Goal: Feedback & Contribution: Submit feedback/report problem

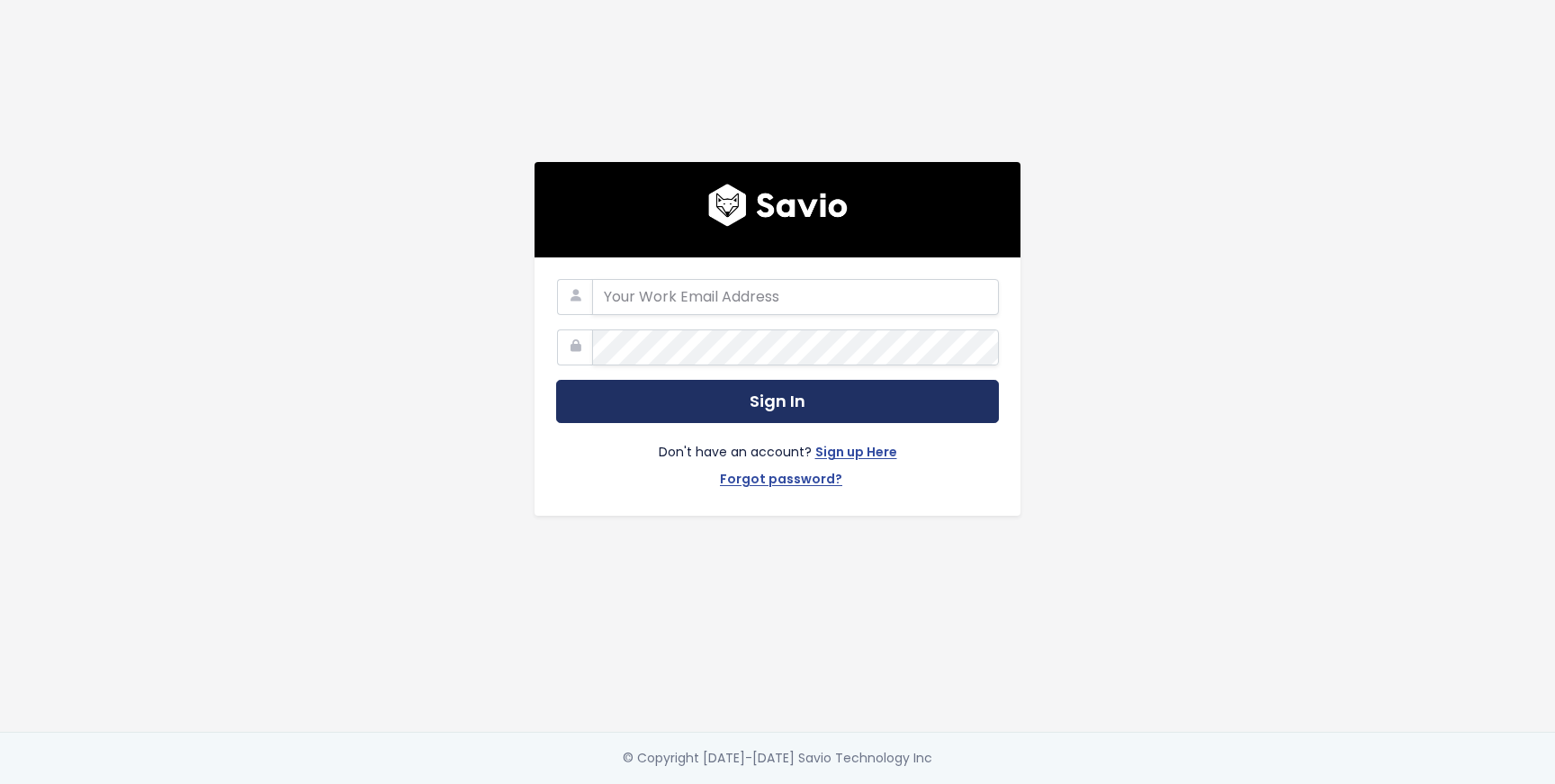
type input "[PERSON_NAME][EMAIL_ADDRESS][DOMAIN_NAME]"
click at [746, 403] on button "Sign In" at bounding box center [778, 401] width 443 height 44
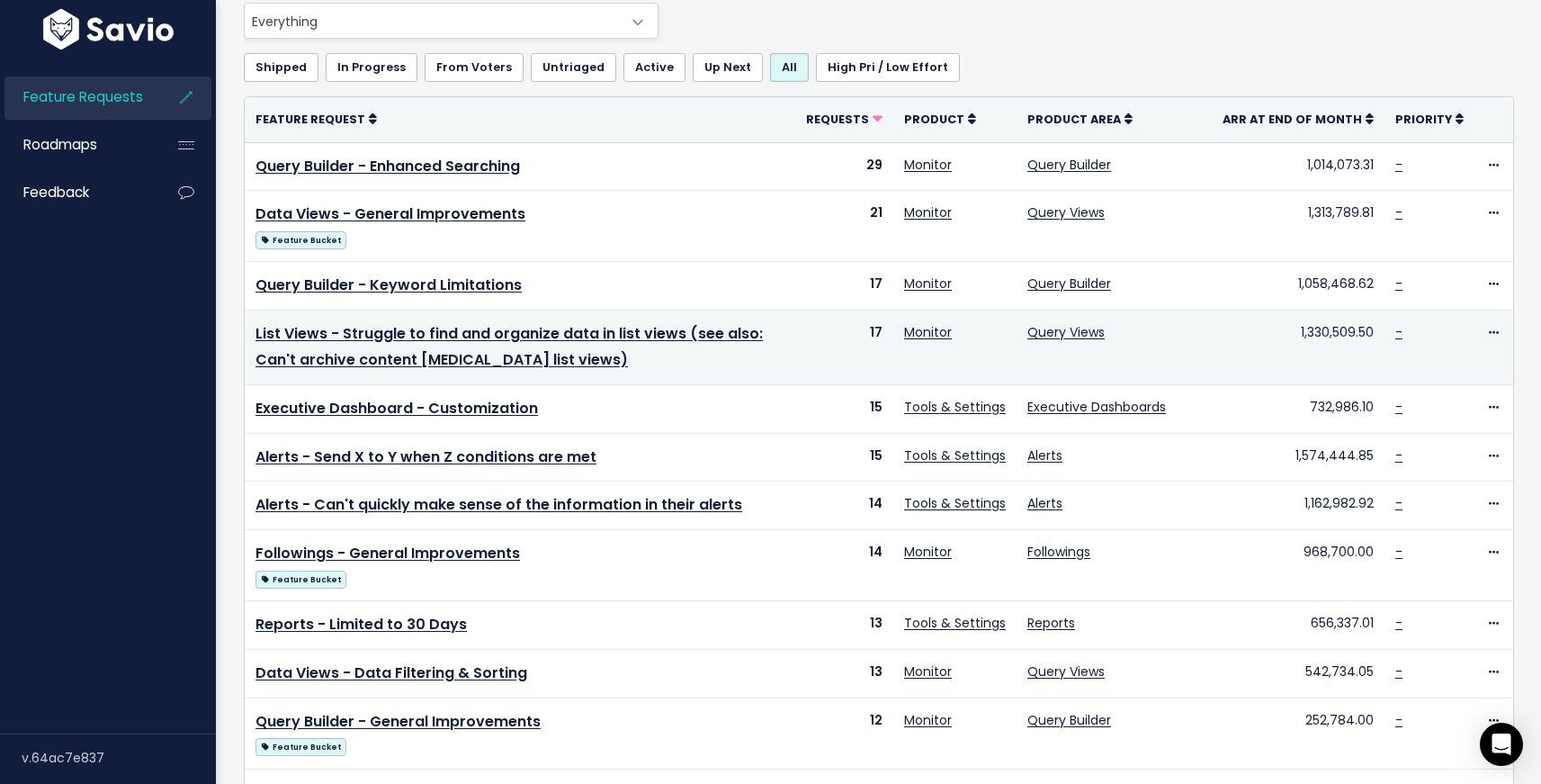
scroll to position [123, 0]
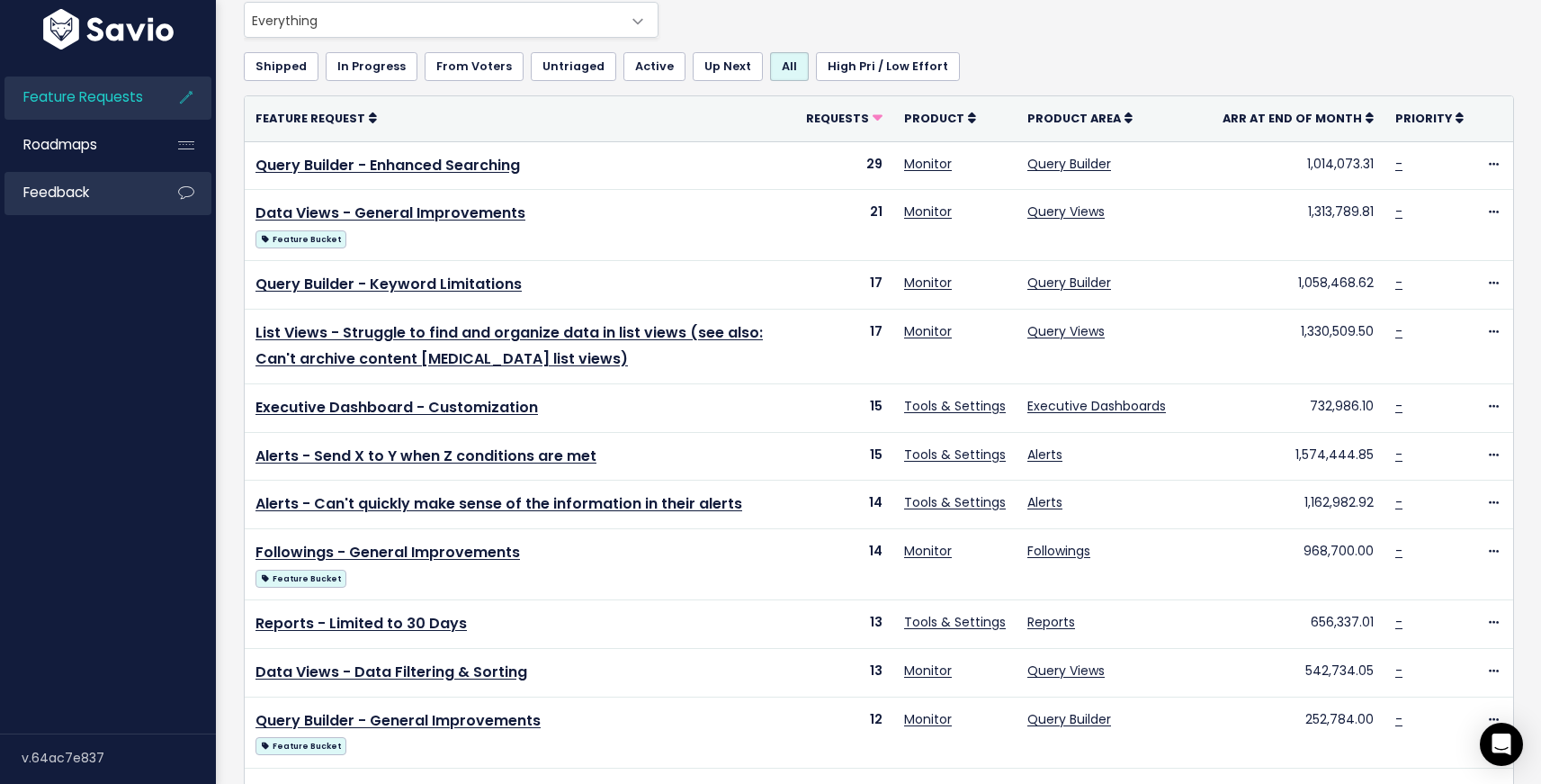
click at [137, 194] on link "Feedback" at bounding box center [77, 192] width 145 height 41
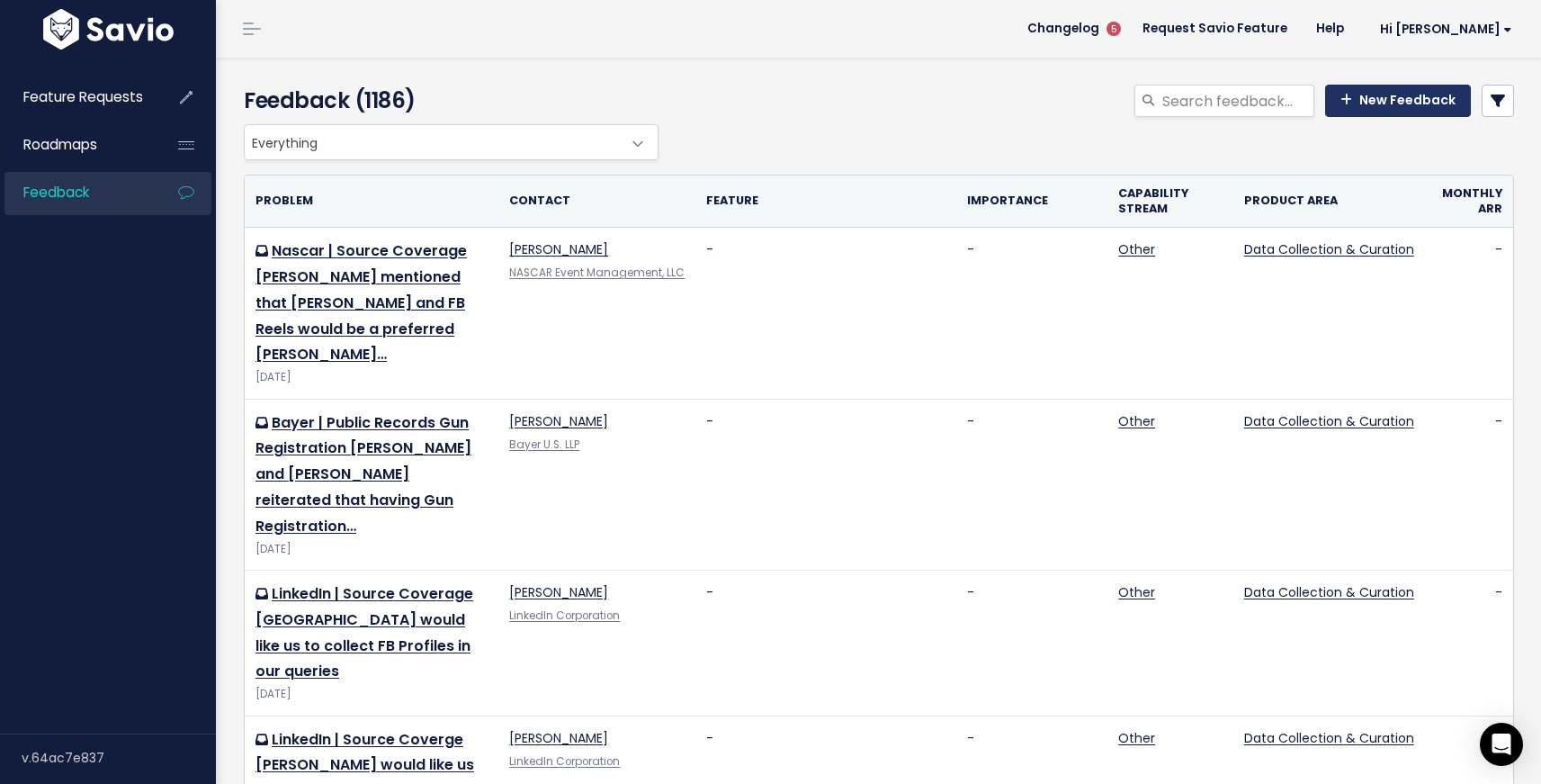
click at [1371, 107] on link "New Feedback" at bounding box center [1399, 100] width 146 height 33
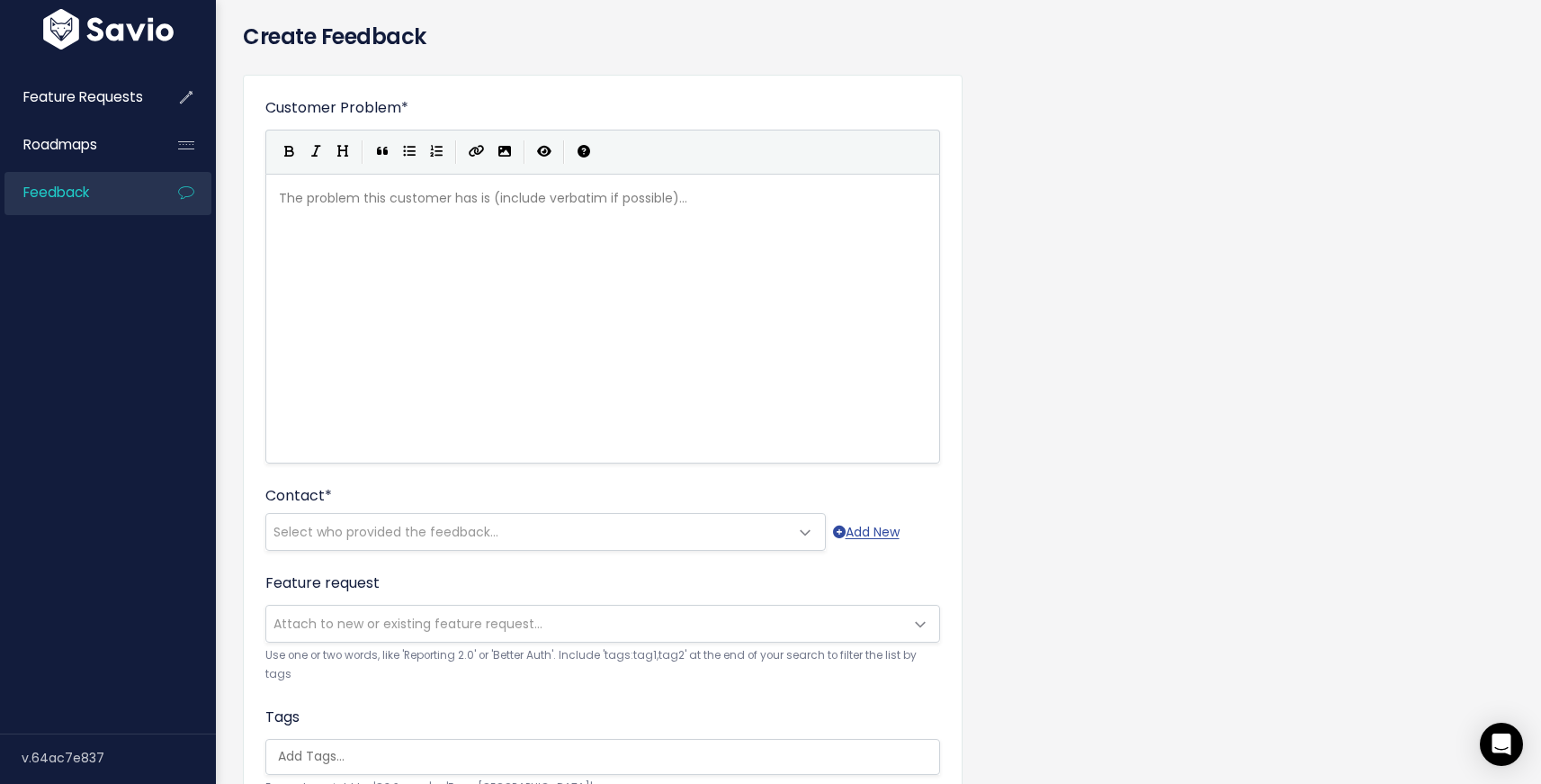
scroll to position [73, 0]
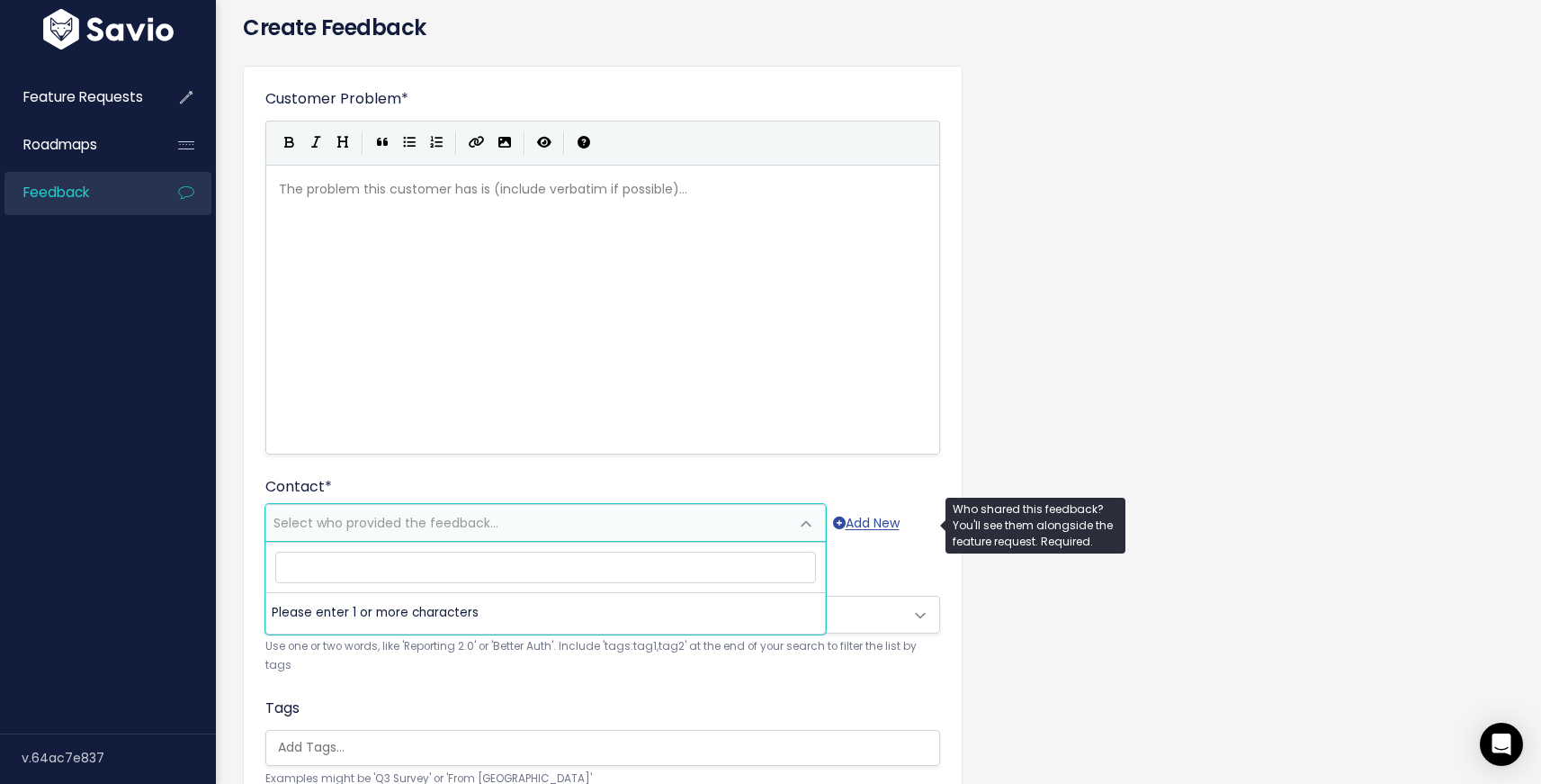
click at [664, 526] on span "Select who provided the feedback..." at bounding box center [527, 523] width 523 height 36
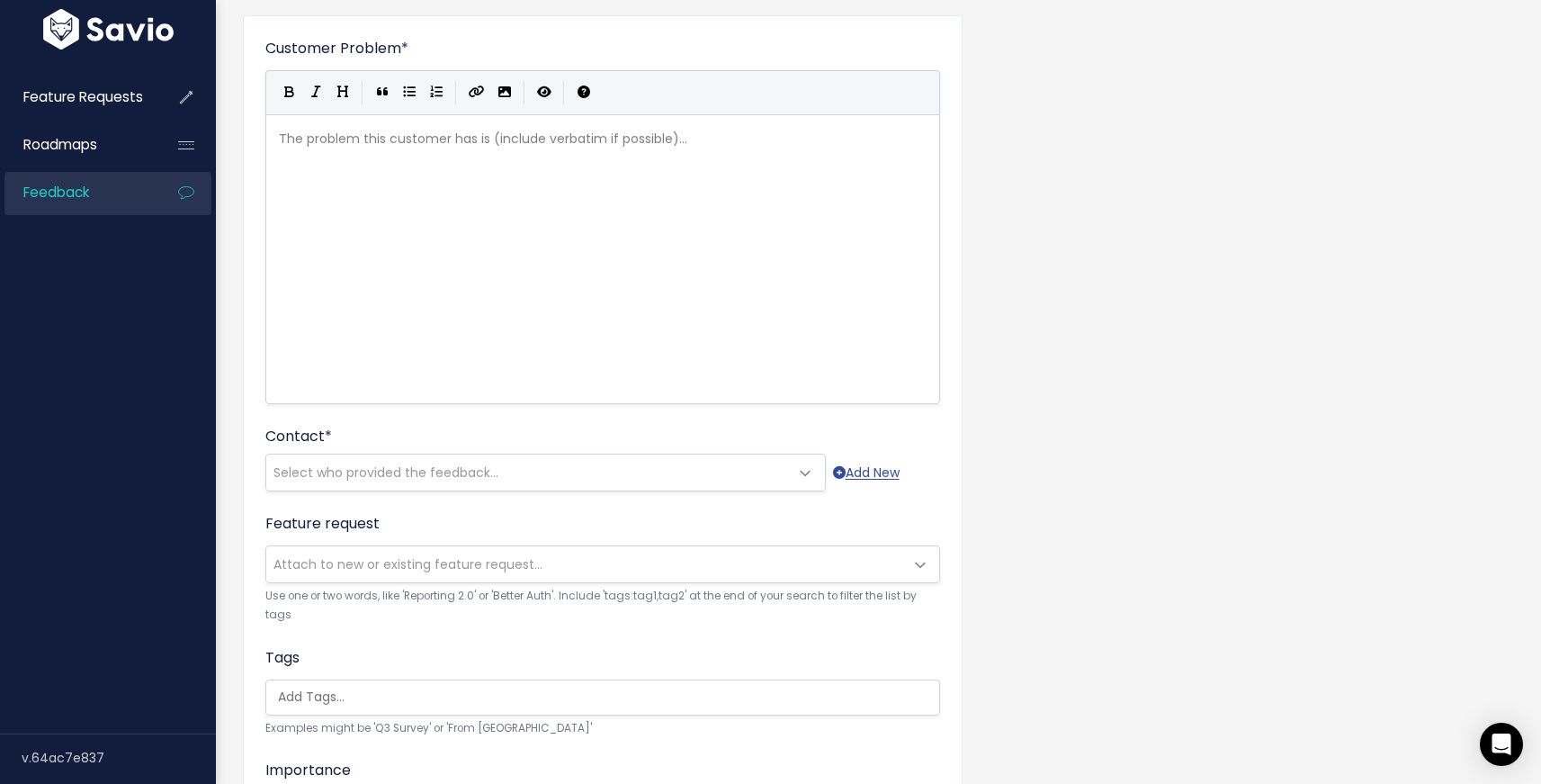
click at [775, 403] on div "The problem this customer has is (include verbatim if possible)... xxxxxxxxxx ​" at bounding box center [602, 259] width 674 height 289
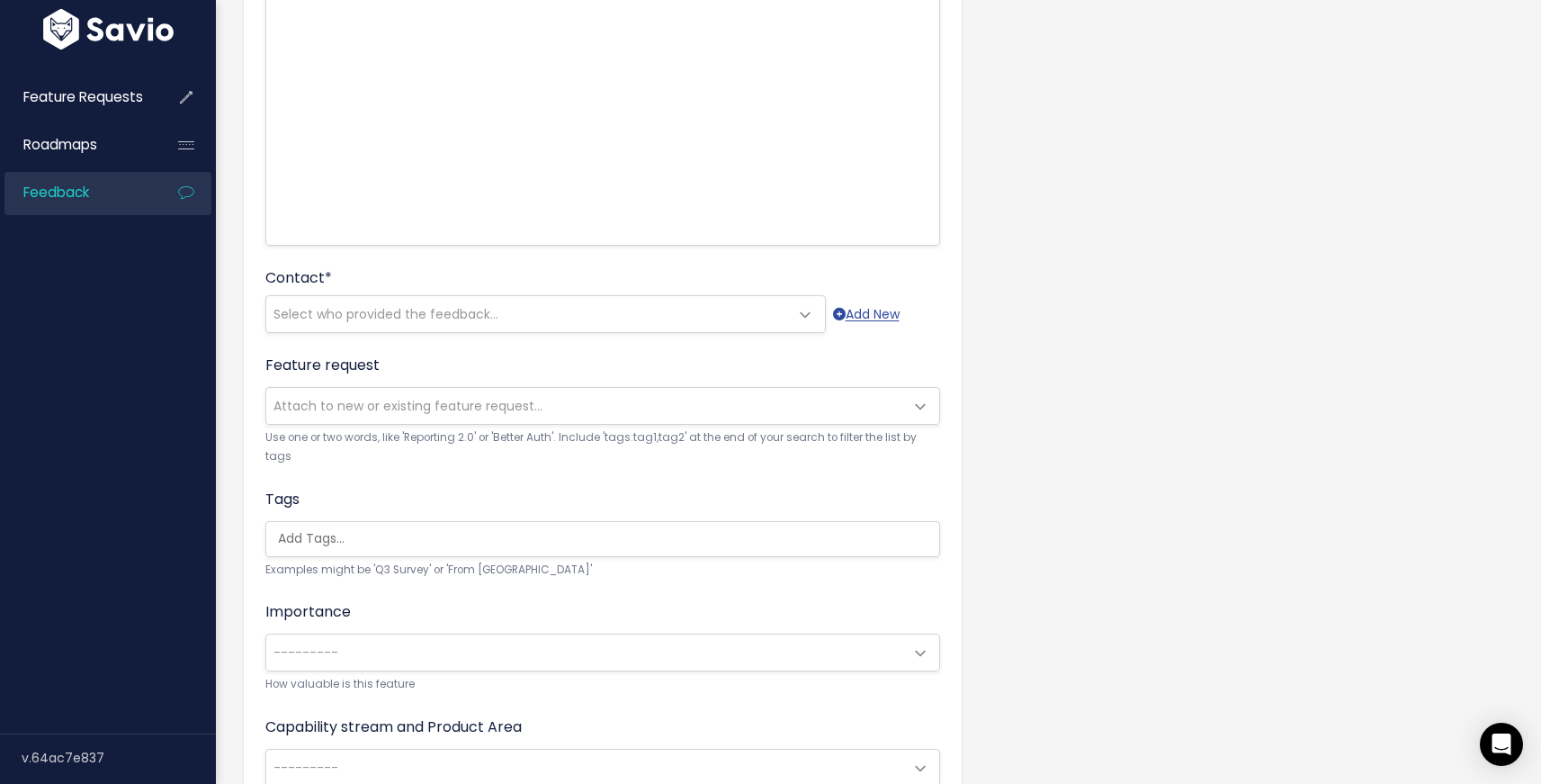
scroll to position [288, 0]
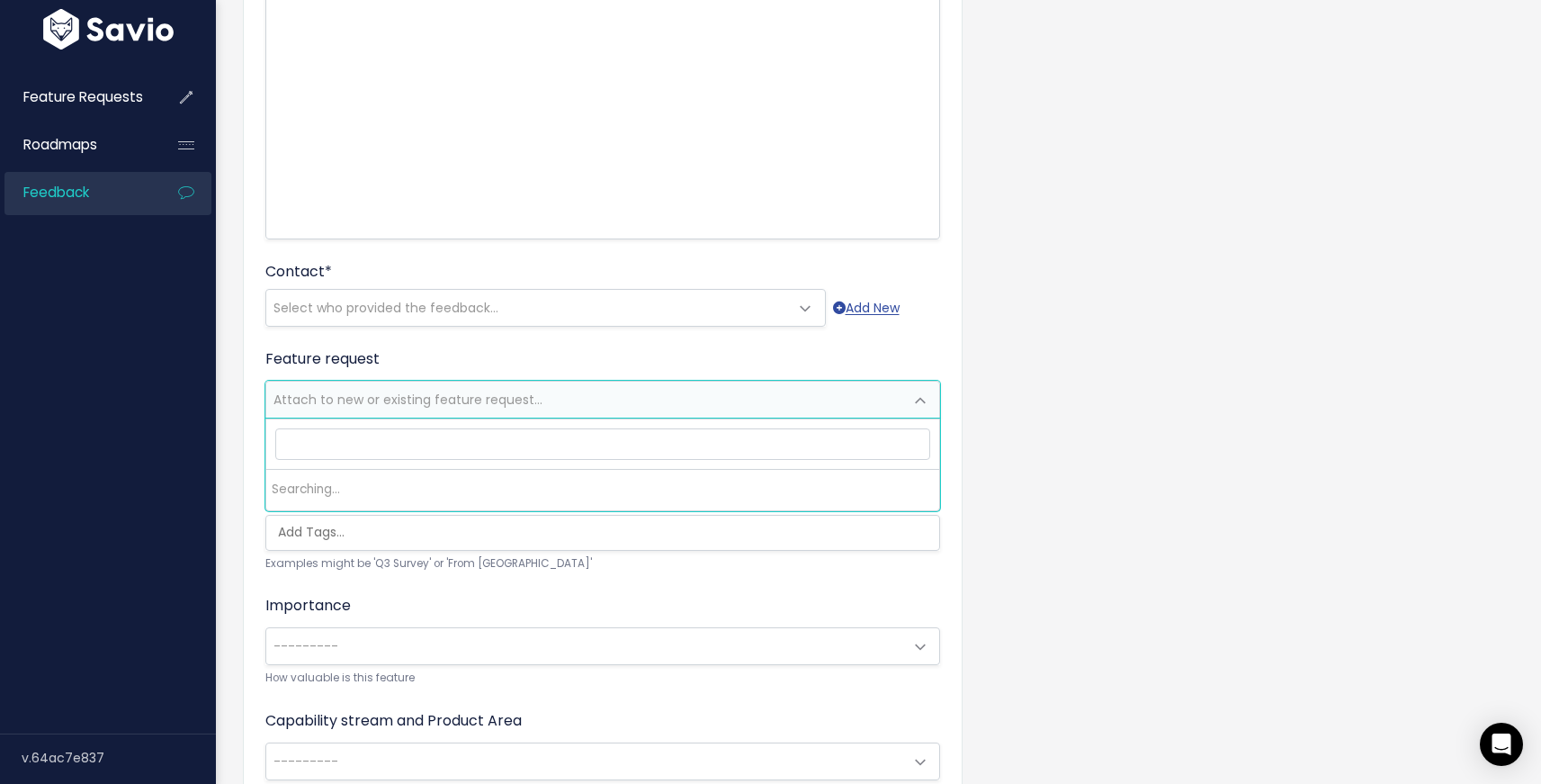
click at [768, 397] on span "Attach to new or existing feature request..." at bounding box center [585, 399] width 637 height 36
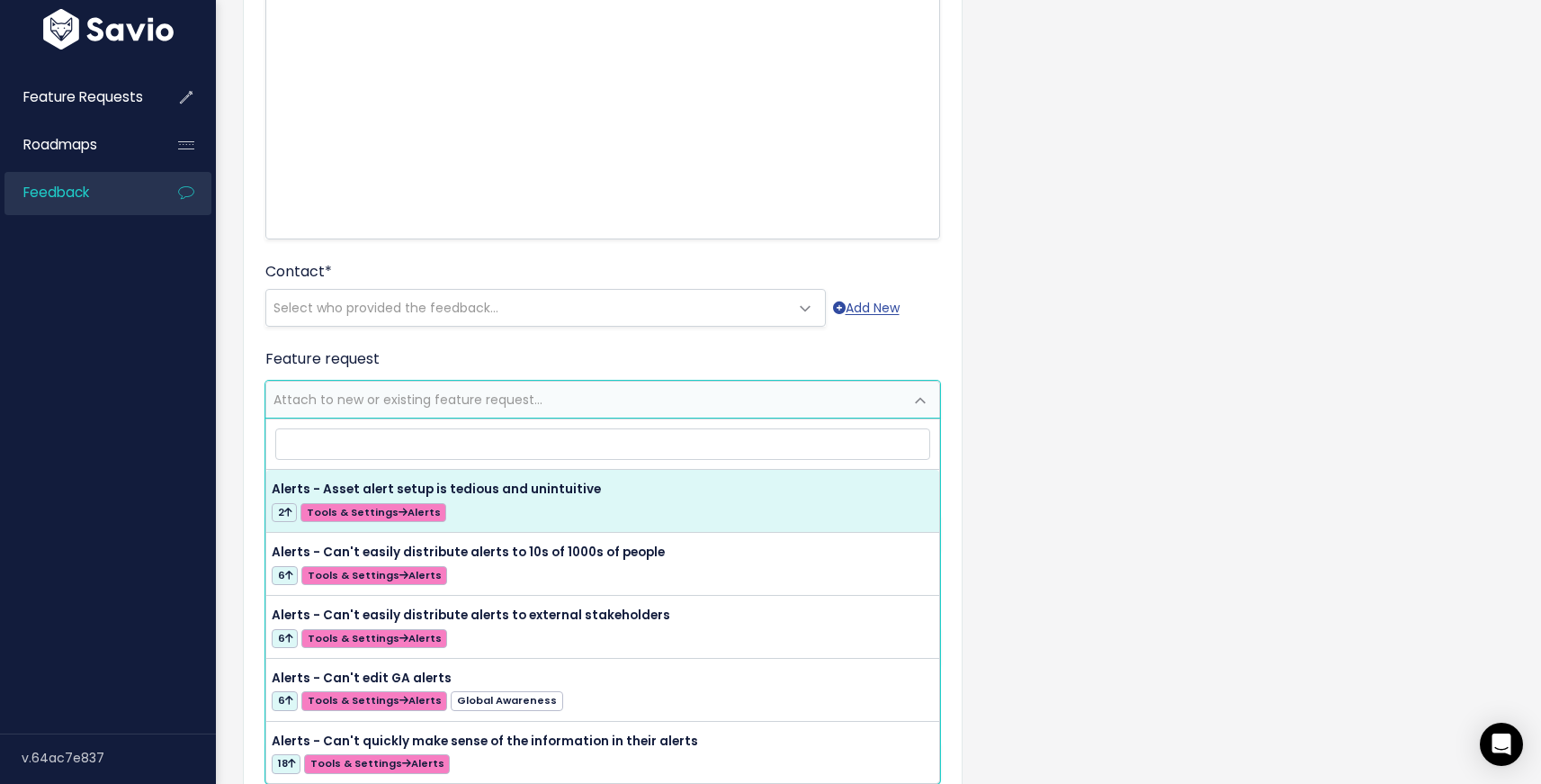
click at [768, 391] on span "Attach to new or existing feature request..." at bounding box center [585, 399] width 637 height 36
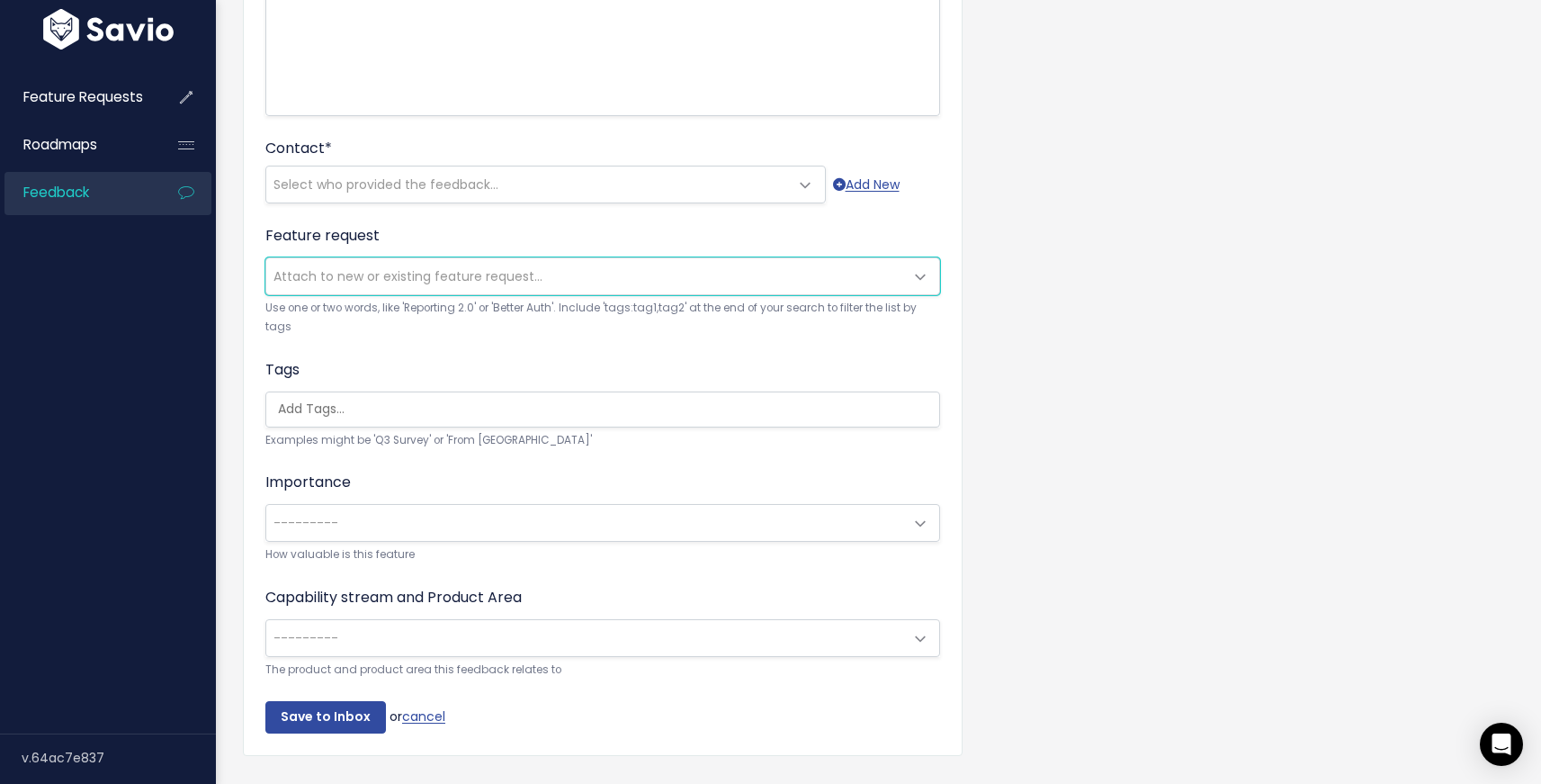
scroll to position [407, 0]
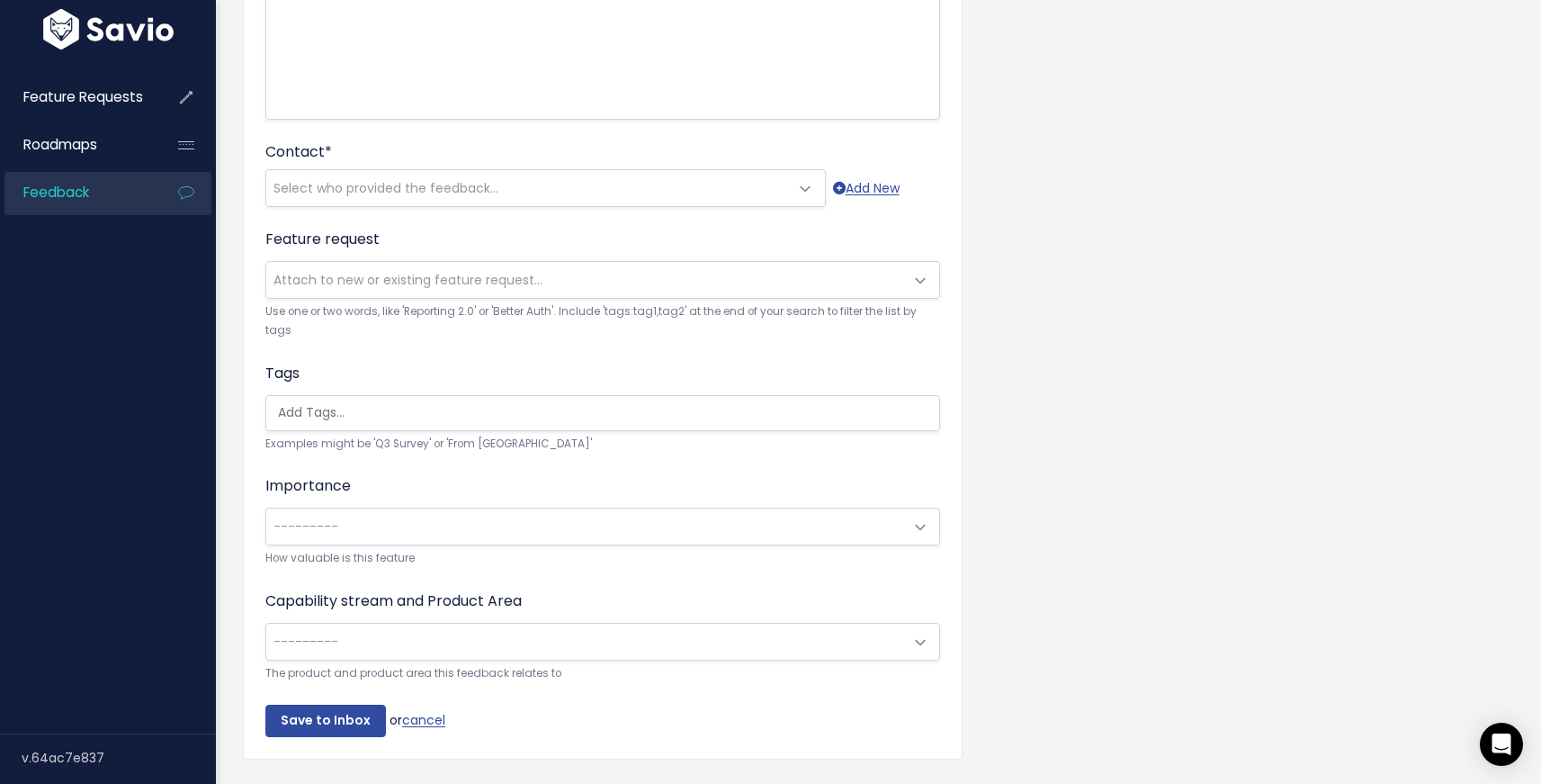
click at [800, 392] on div "Tags Examples might be 'Q3 Survey' or 'From Skype'" at bounding box center [602, 407] width 674 height 91
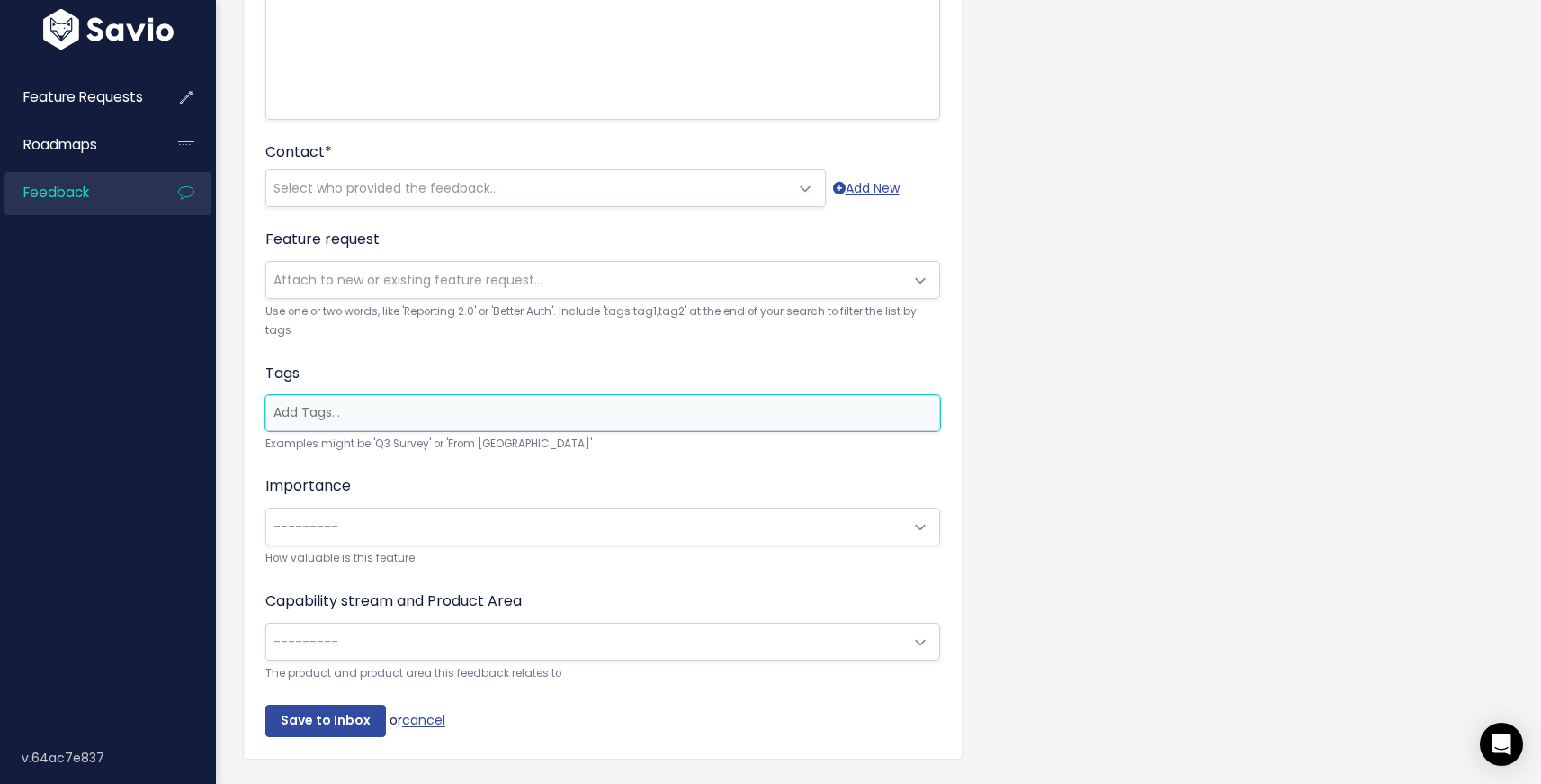
click at [785, 428] on ul at bounding box center [602, 413] width 673 height 34
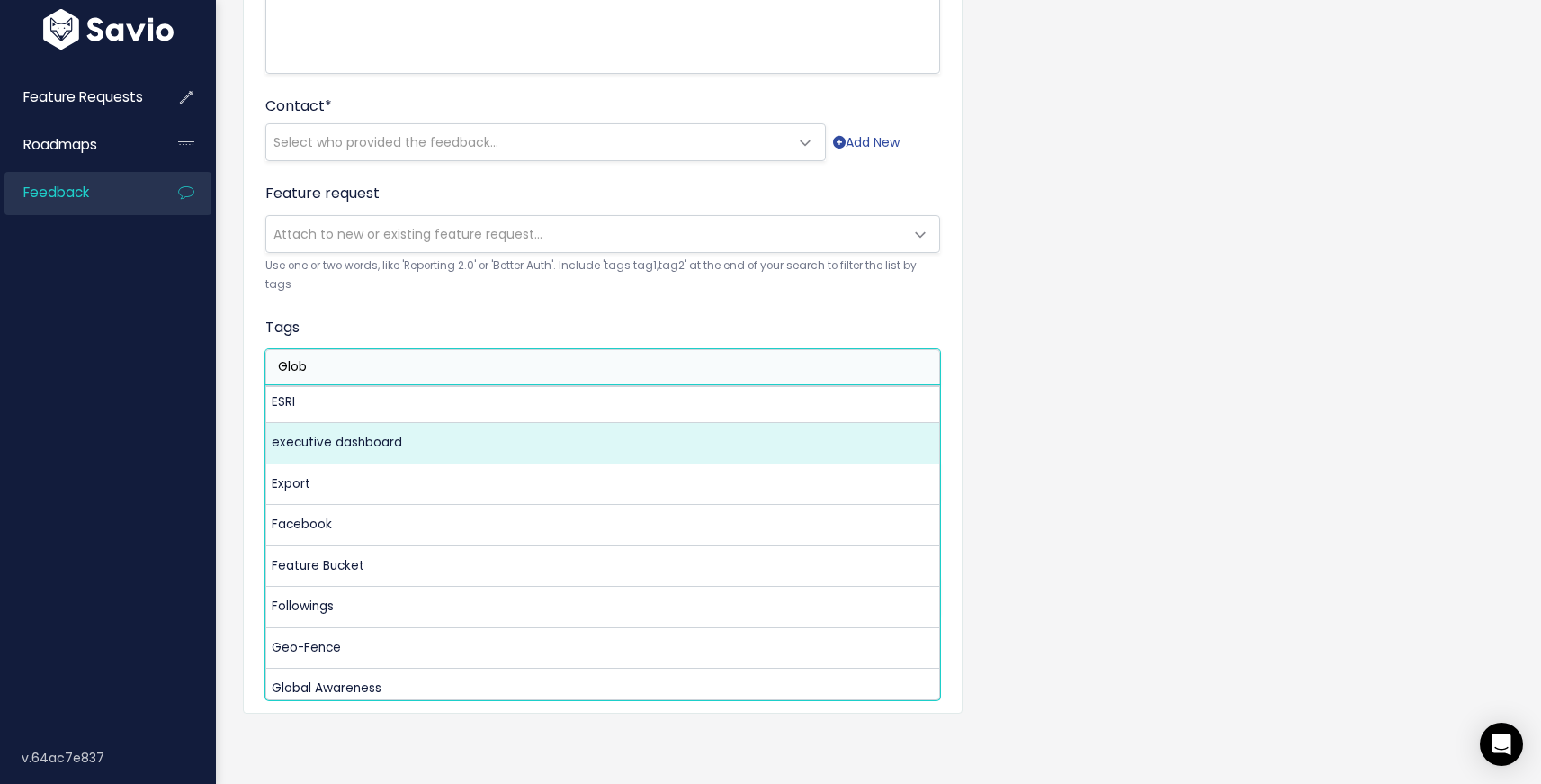
scroll to position [0, 0]
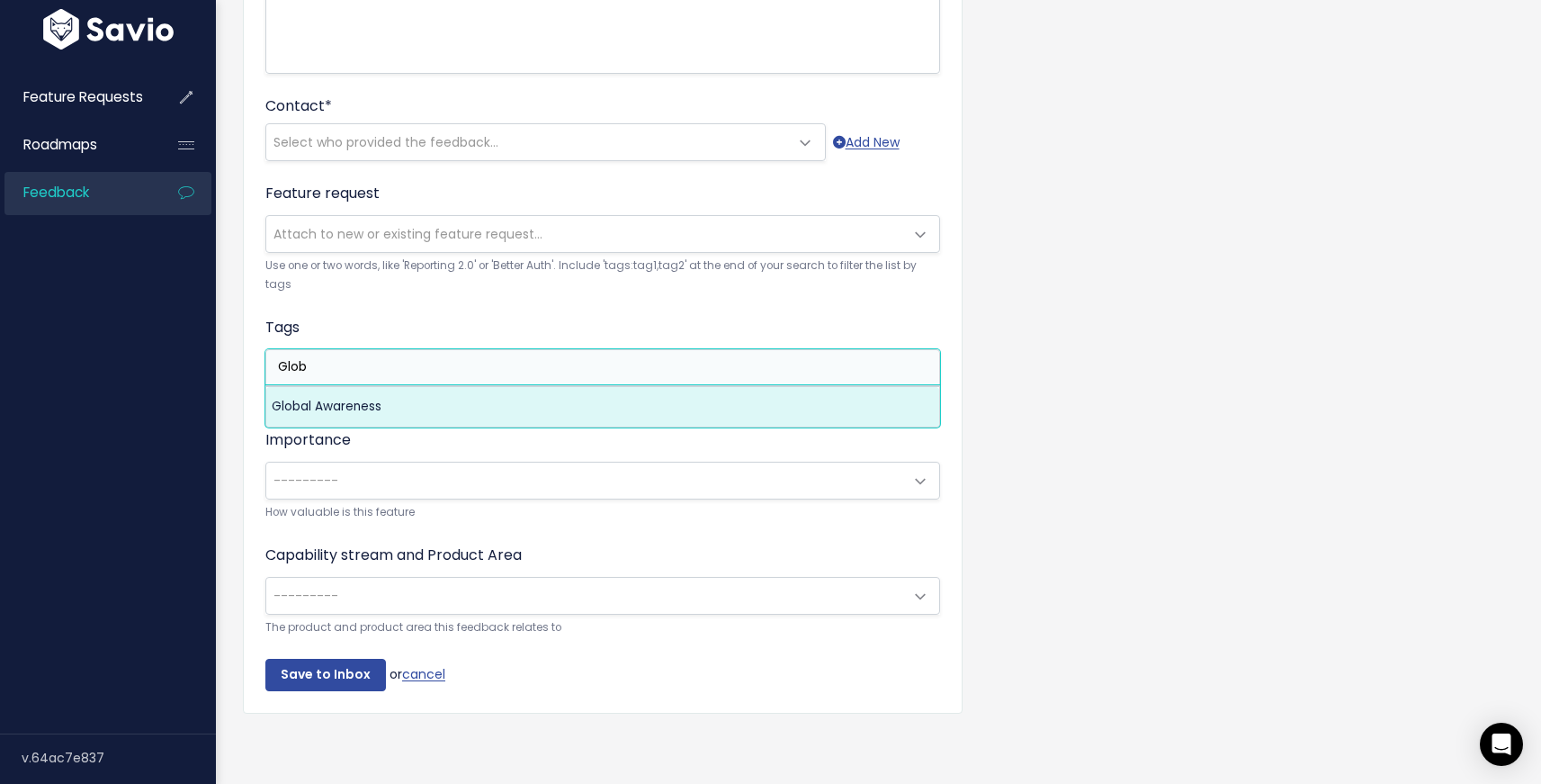
type input "Glob"
select select "13282"
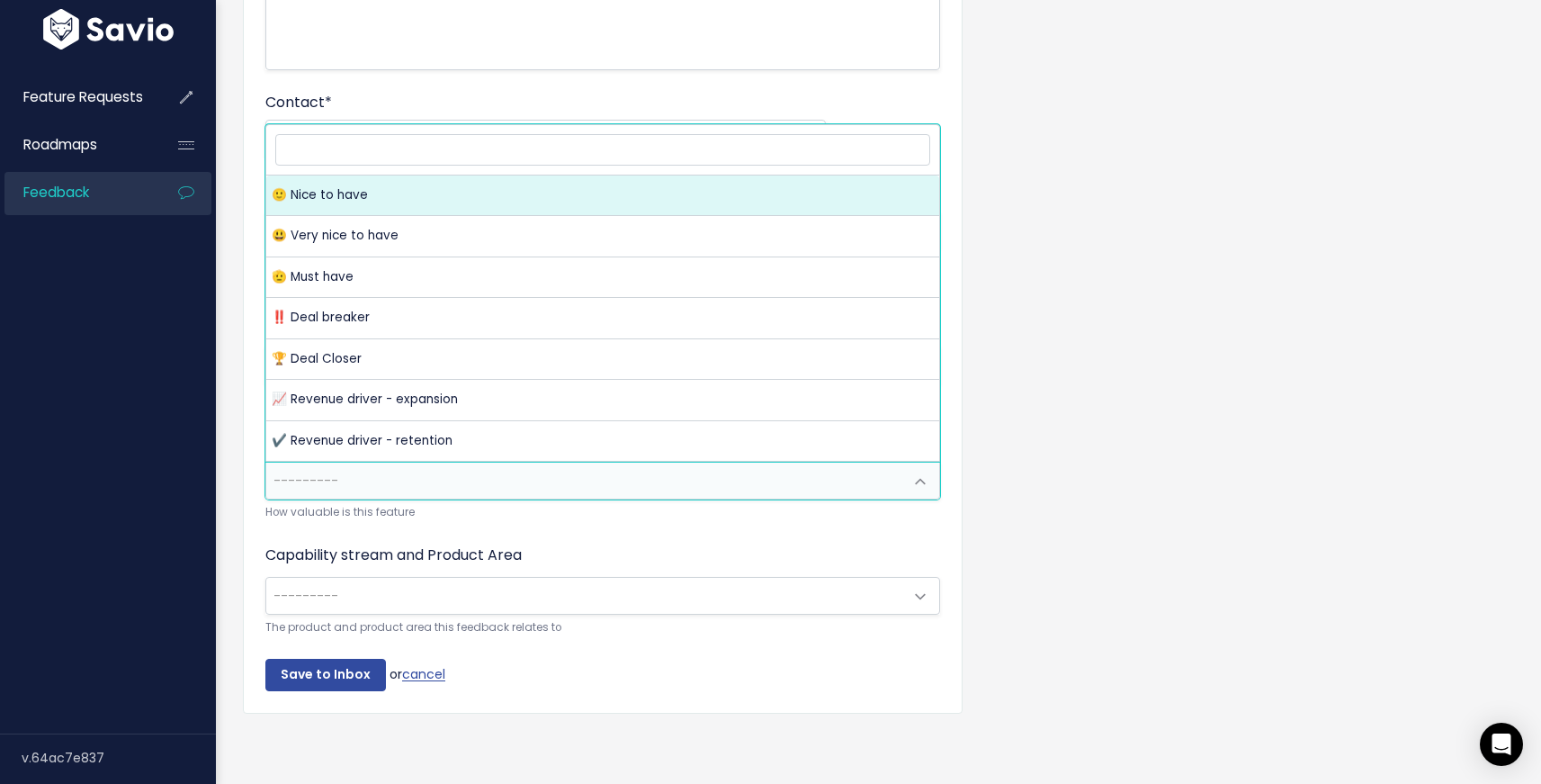
click at [496, 466] on span "---------" at bounding box center [585, 481] width 637 height 36
select select "NICE_TO_HAVE"
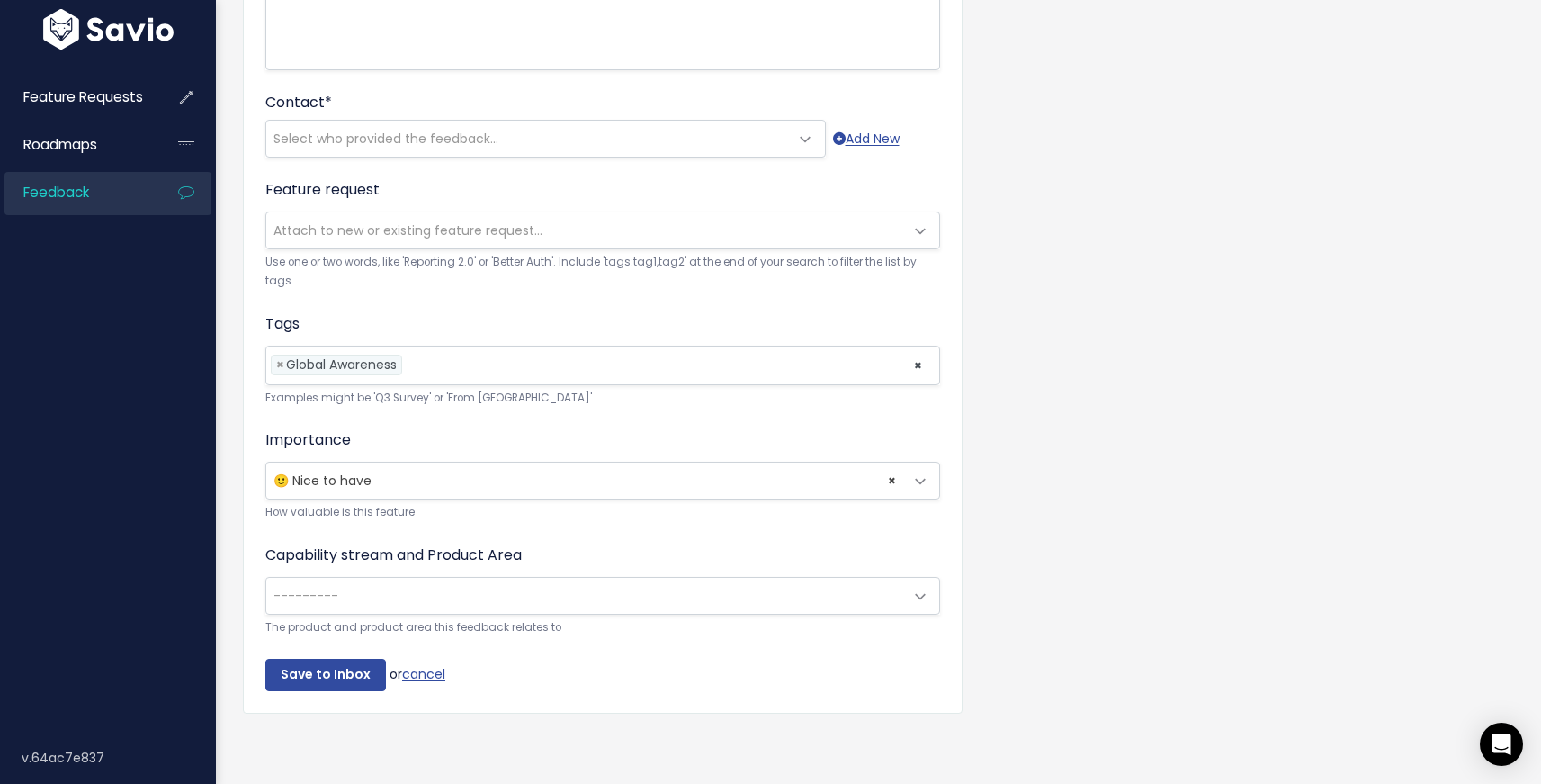
click at [417, 586] on span "---------" at bounding box center [585, 596] width 637 height 36
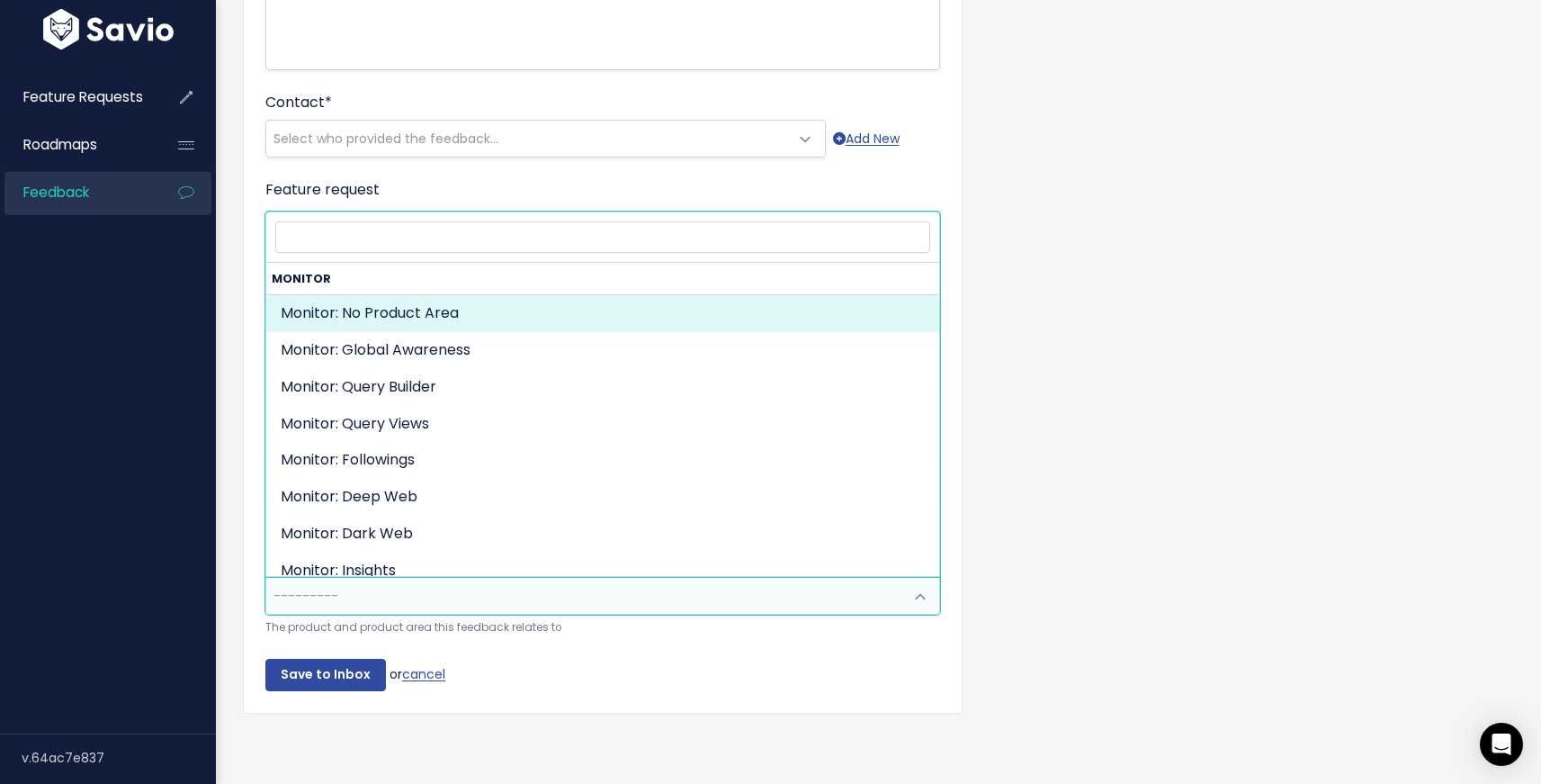
click at [417, 583] on span "---------" at bounding box center [585, 596] width 637 height 36
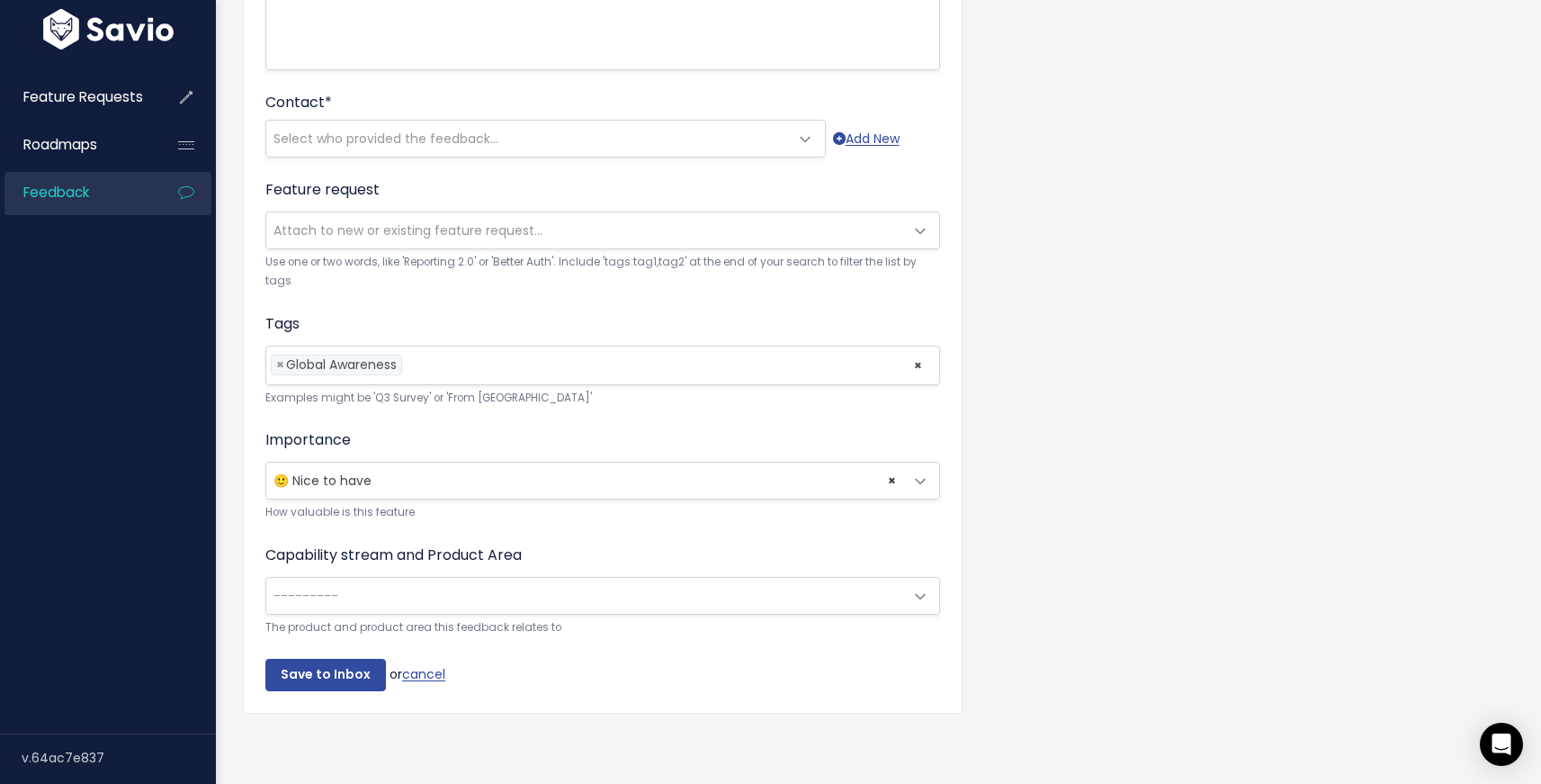
click at [417, 583] on span "---------" at bounding box center [585, 596] width 637 height 36
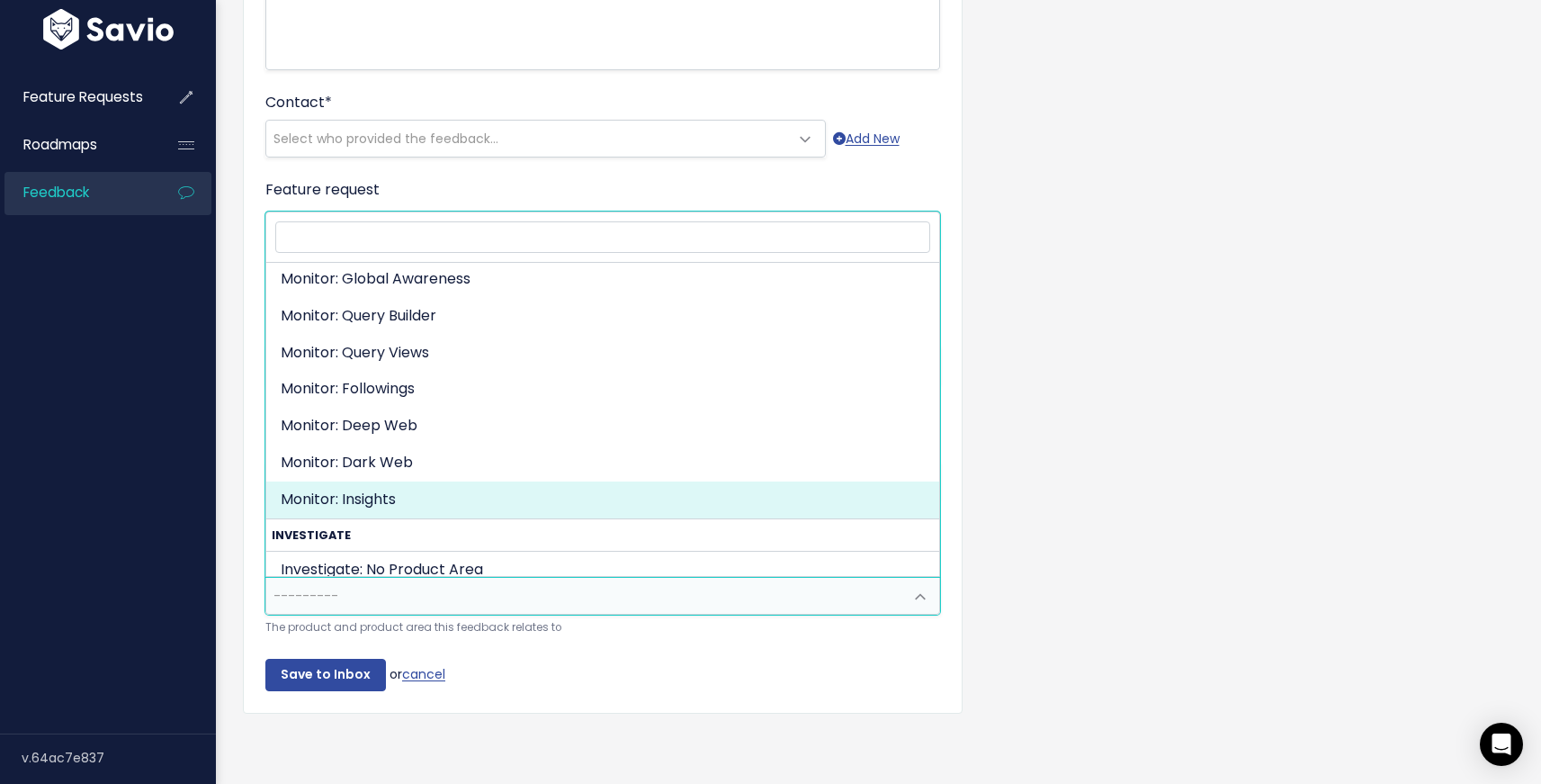
scroll to position [49, 0]
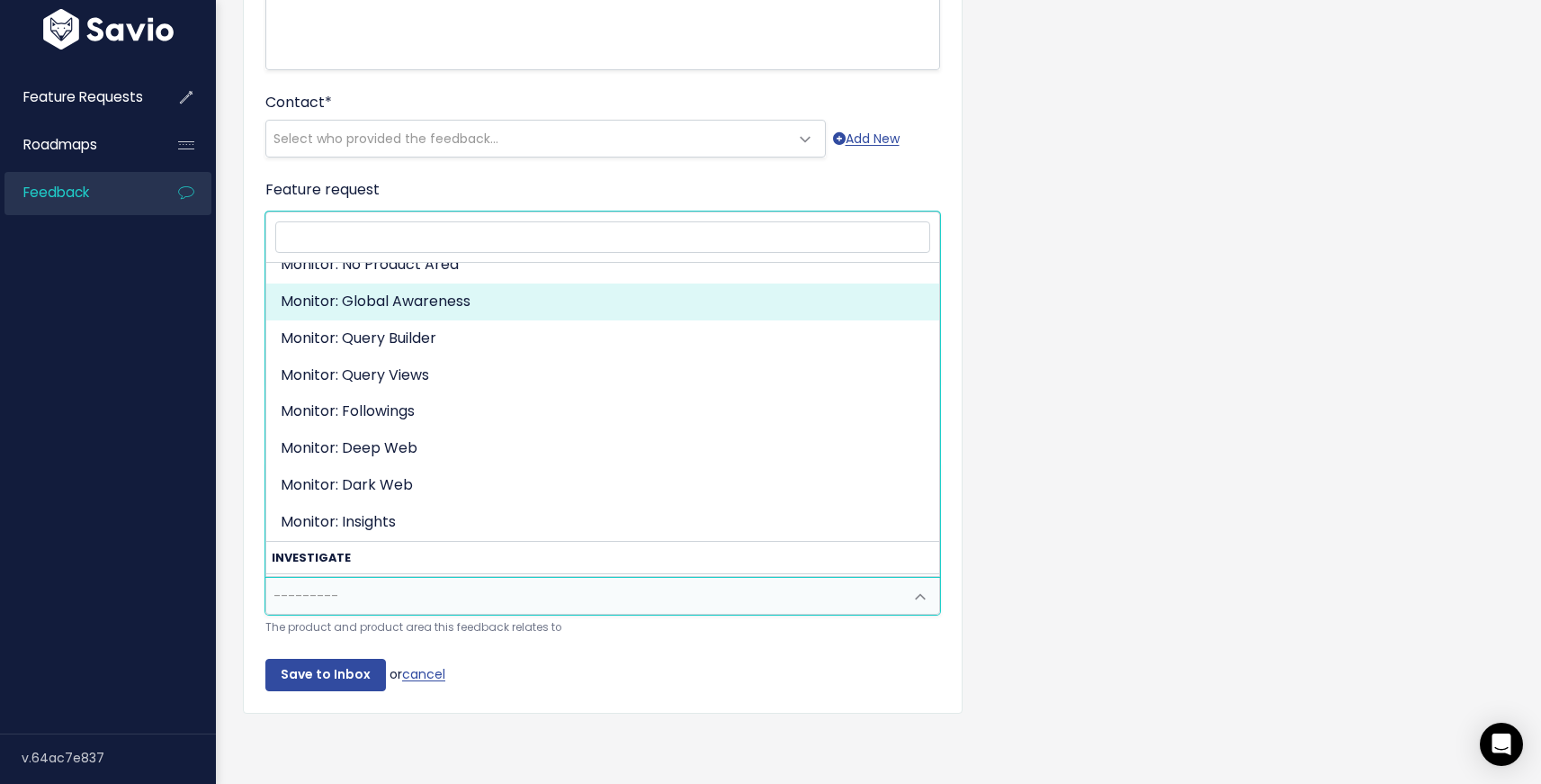
select select "ORGANIZE_COLLABORATE_REPORT:GLOBAL_AWARENESS"
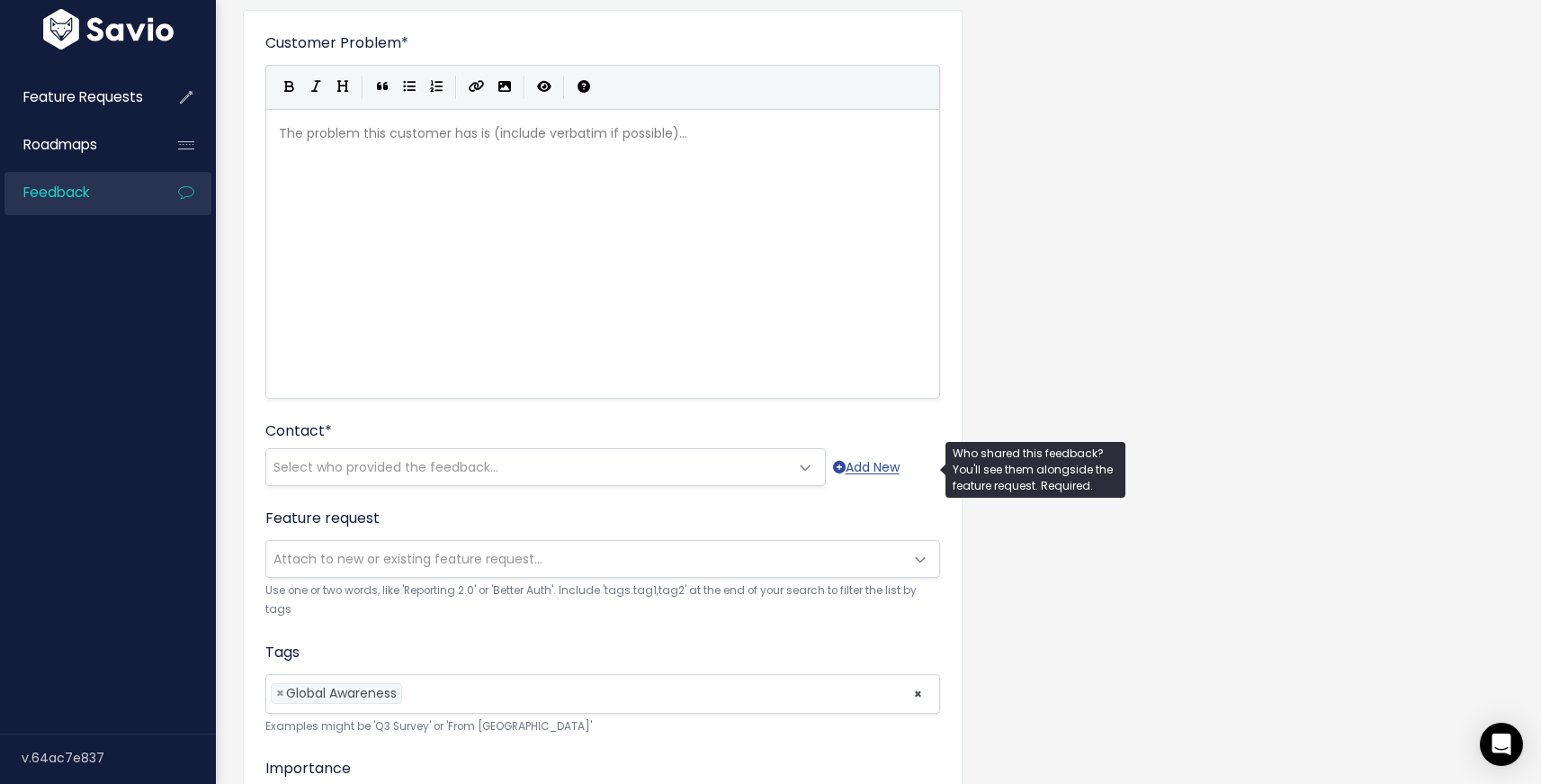
scroll to position [0, 0]
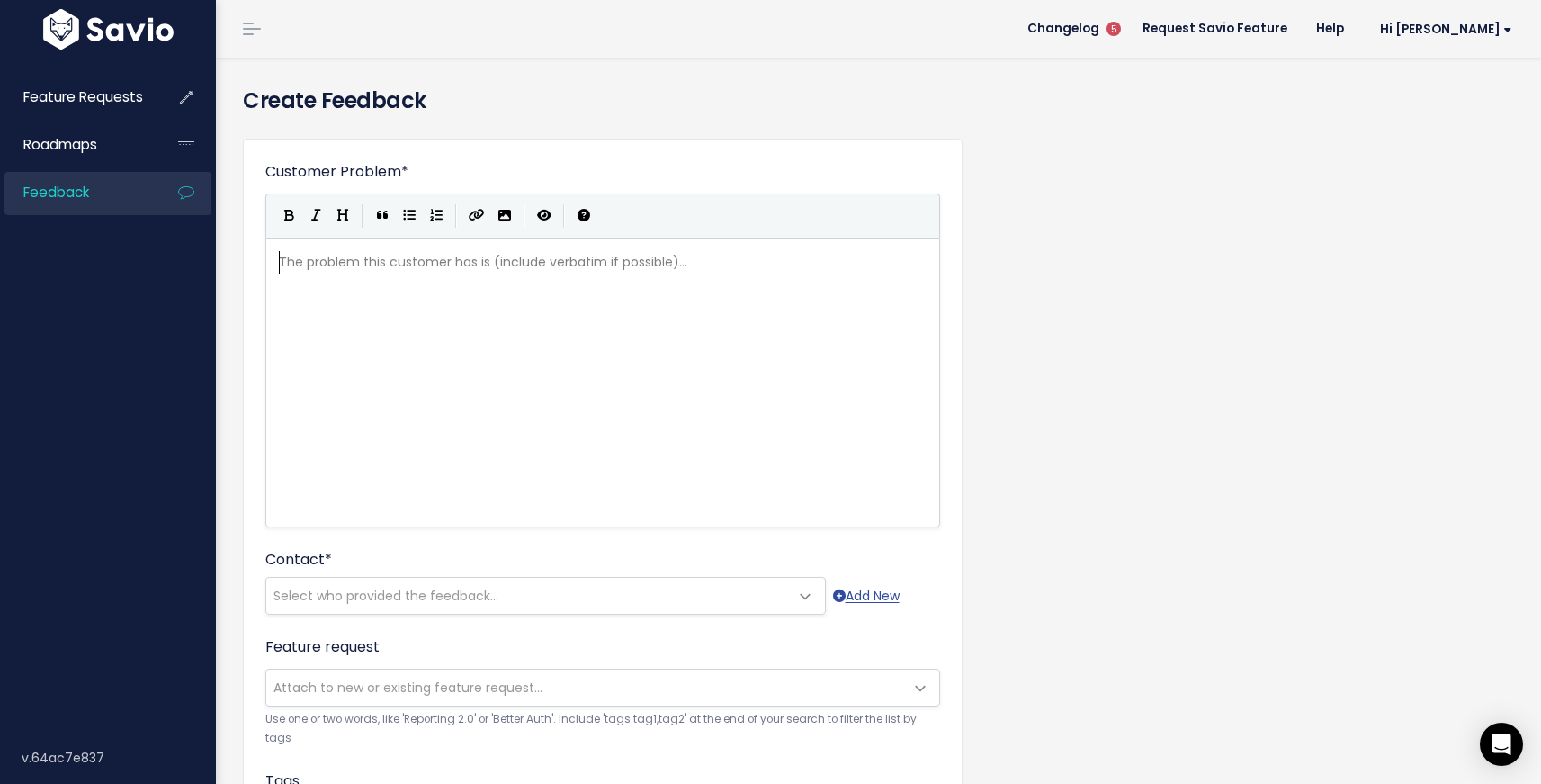
click at [418, 470] on div "The problem this customer has is (include verbatim if possible)... xxxxxxxxxx ​" at bounding box center [625, 405] width 700 height 315
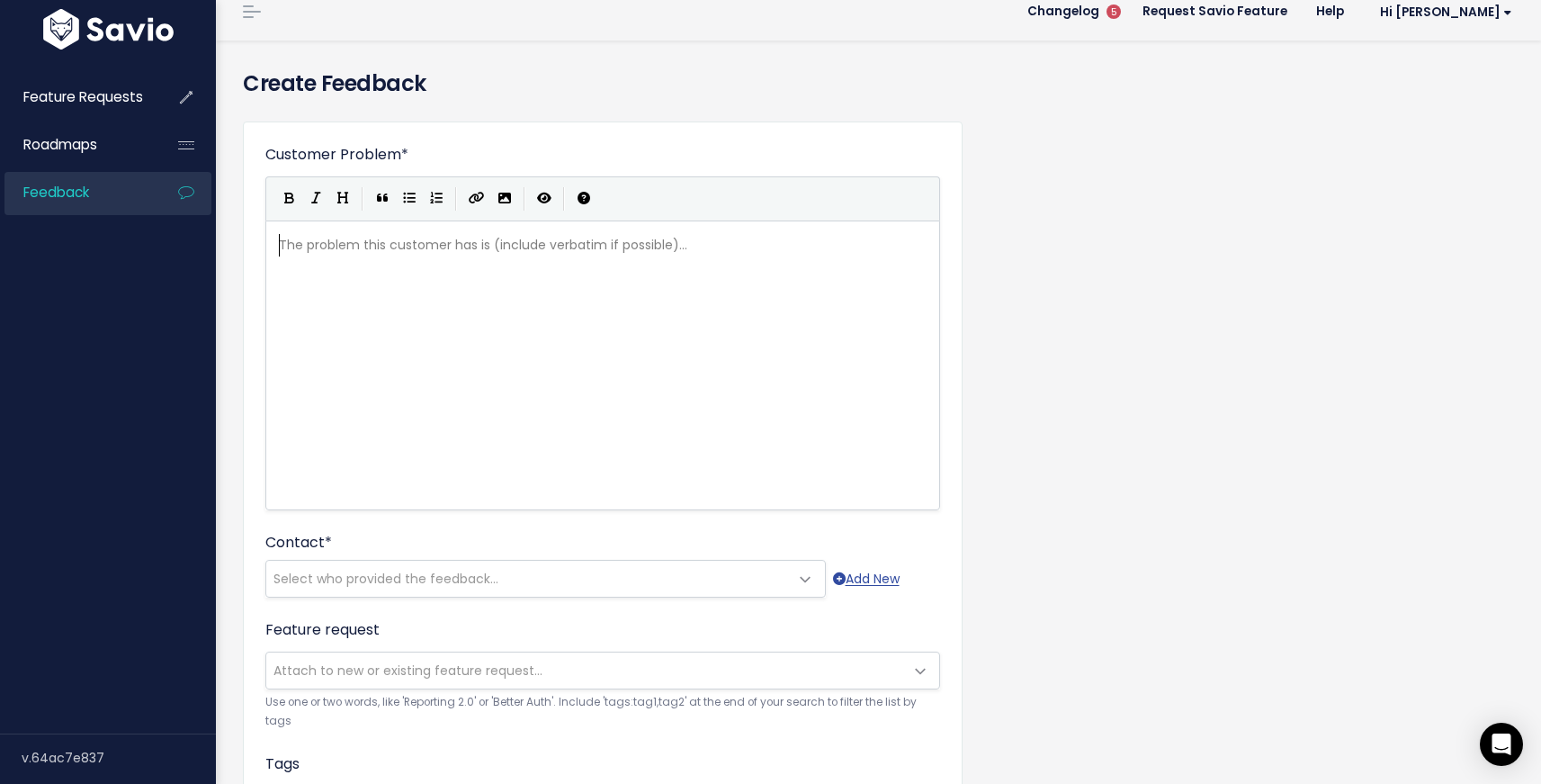
scroll to position [16, 0]
type textarea "Using VG"
type textarea "SC"
type textarea "VG icons on the Global Awareness app would be"
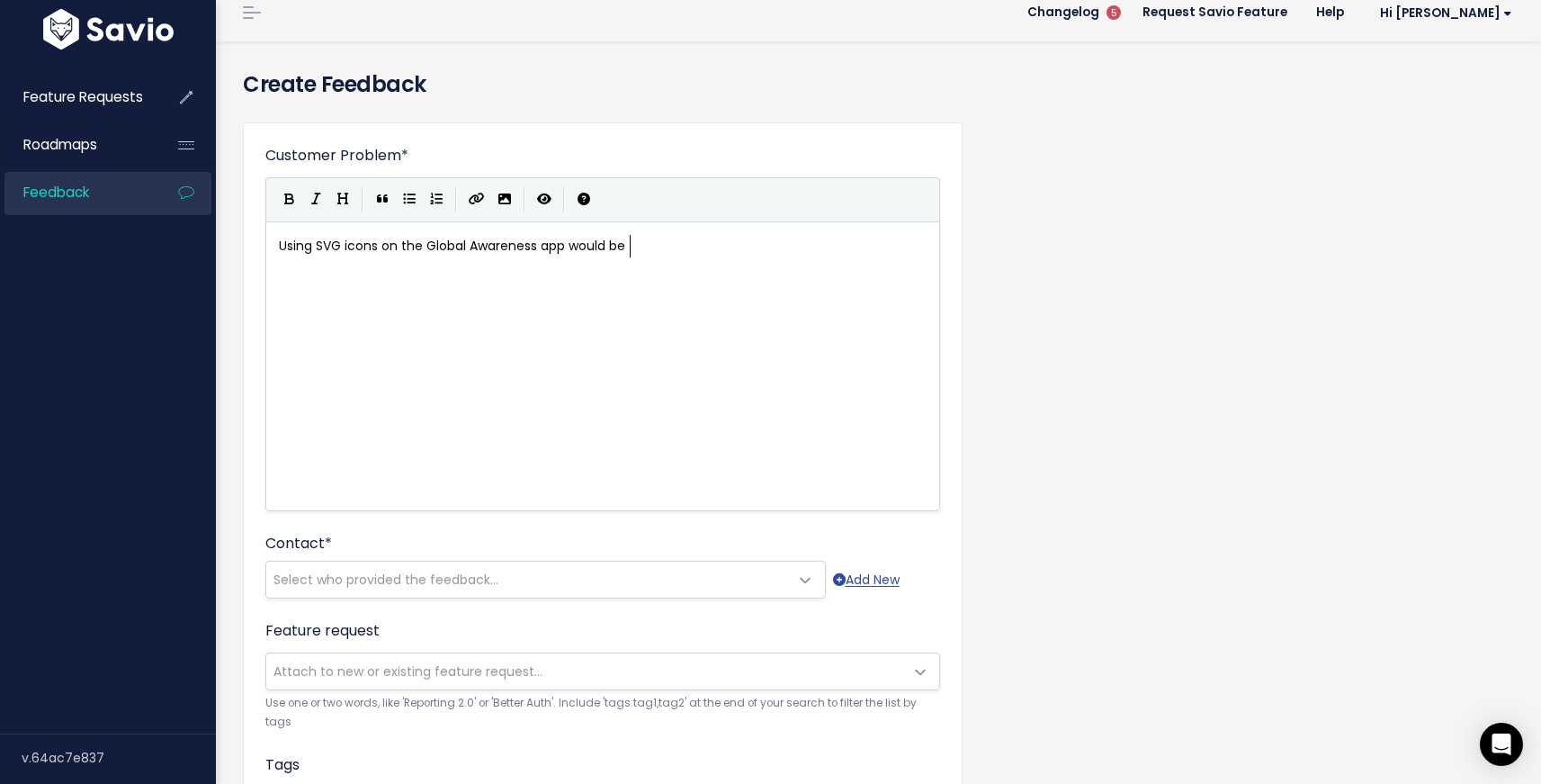
scroll to position [7, 307]
type textarea "look nive"
type textarea "cer than using the PNG/jpeg"
click at [779, 241] on span "Using SVG icons on the Global Awareness app would look nicer than using the PNG…" at bounding box center [553, 245] width 548 height 18
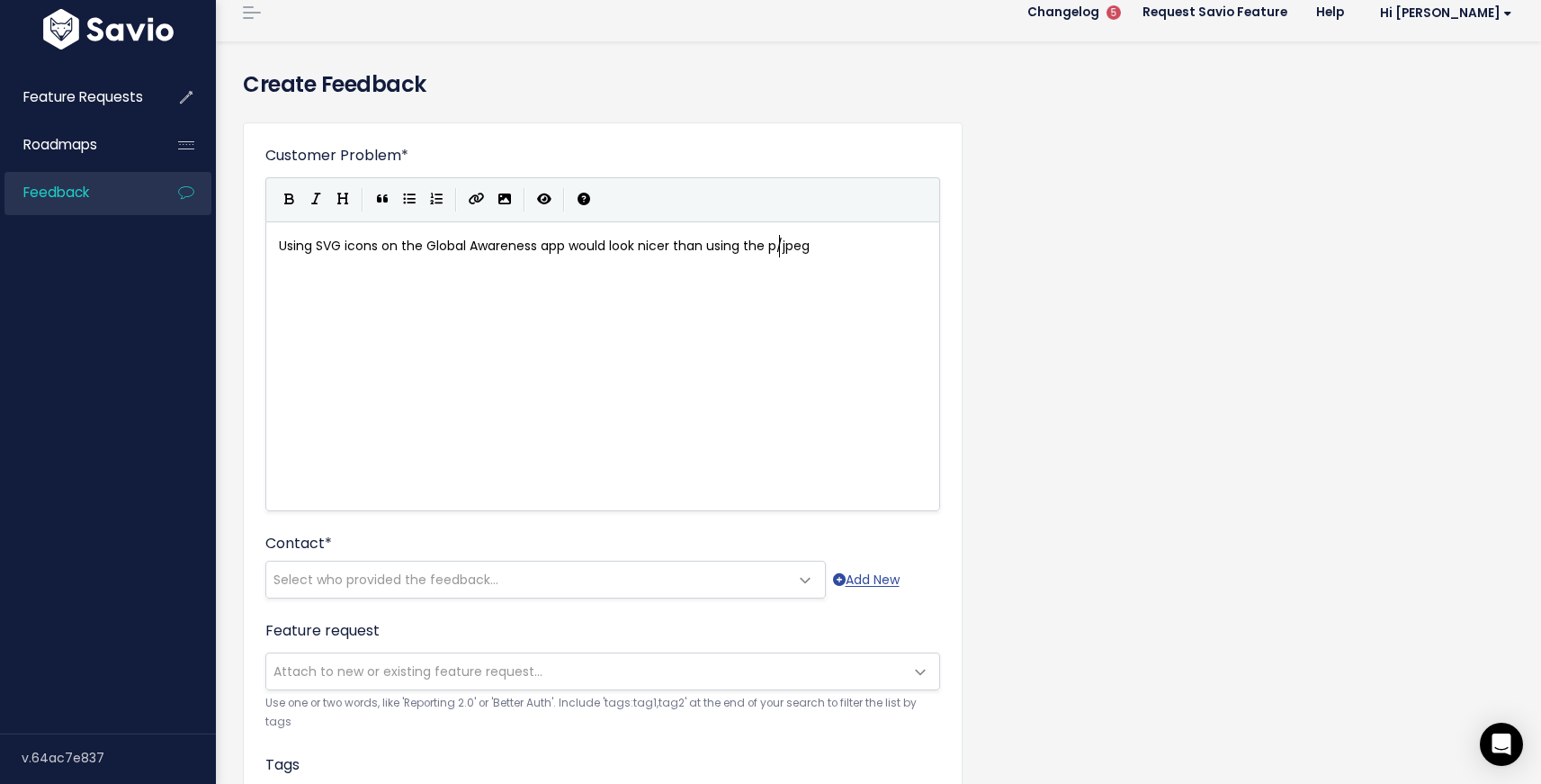
type textarea "png"
drag, startPoint x: 772, startPoint y: 244, endPoint x: 896, endPoint y: 234, distance: 124.4
type textarea "PNG/JPG"
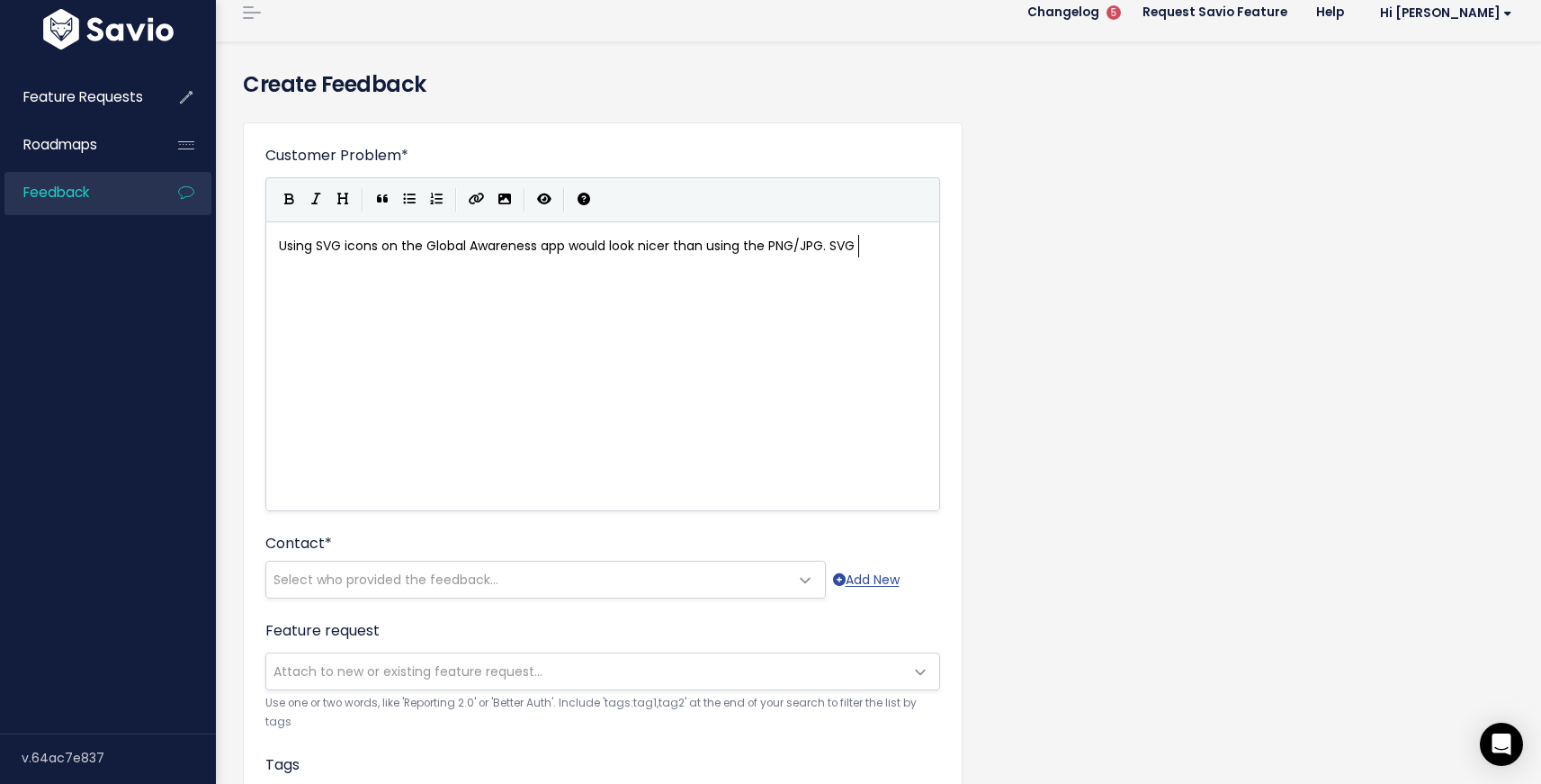
type textarea ". SVG"
type textarea "s will not pixelate and are very small"
type textarea "are much smaller size-wise."
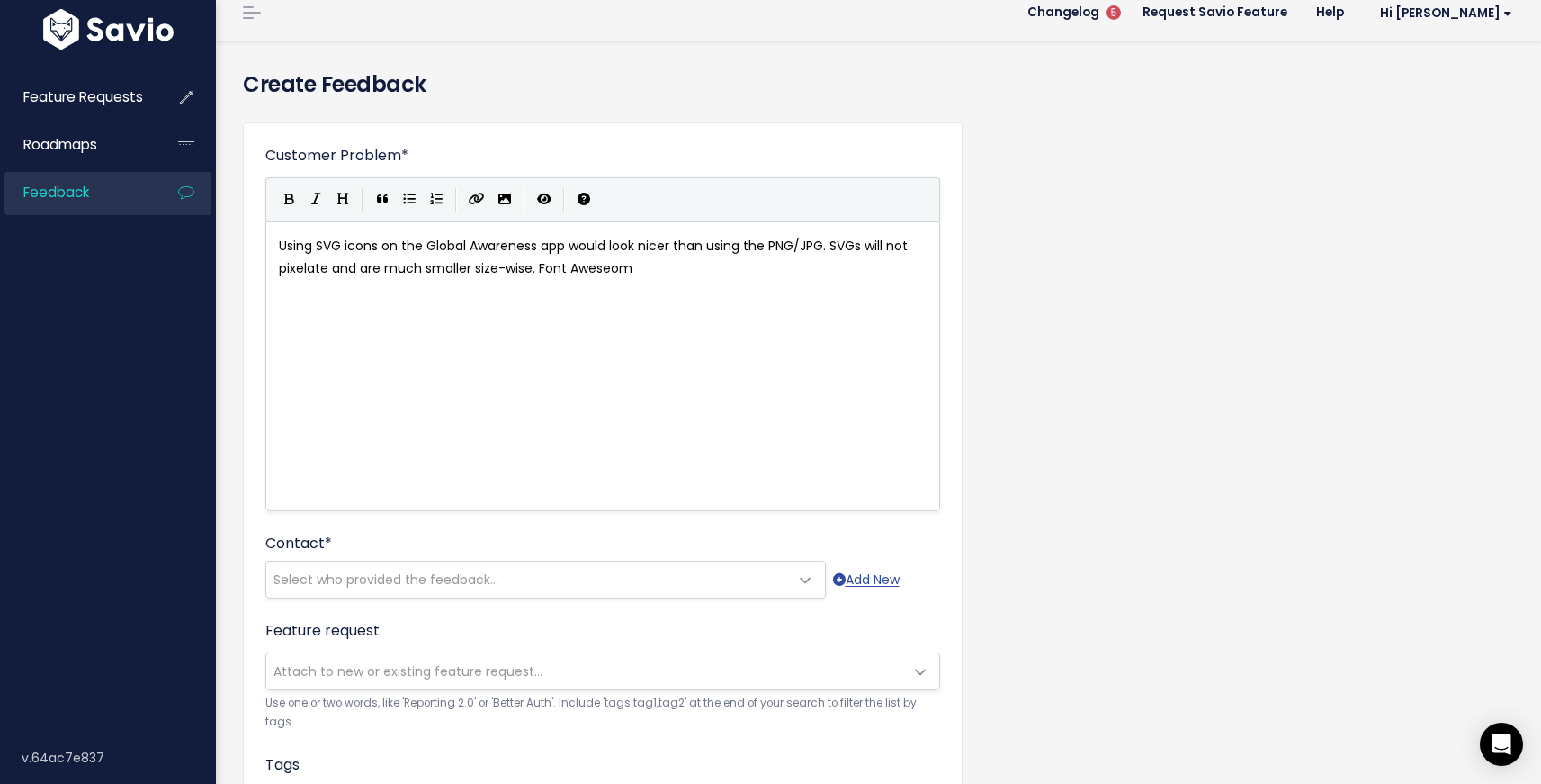
type textarea "Font Aweseom"
type textarea "Font Awesome has a large"
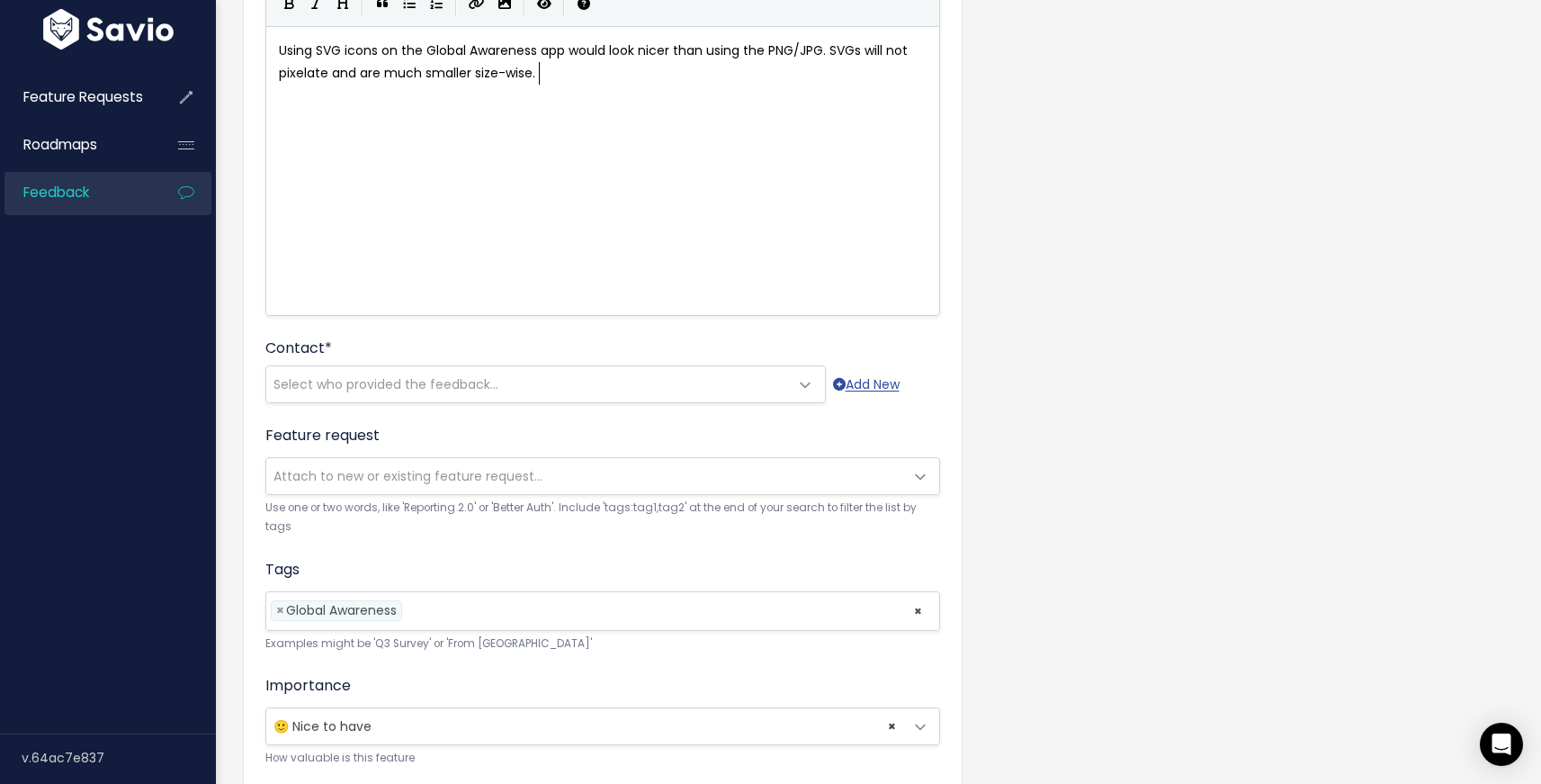
scroll to position [212, 0]
click at [353, 394] on span "Select who provided the feedback..." at bounding box center [527, 384] width 523 height 36
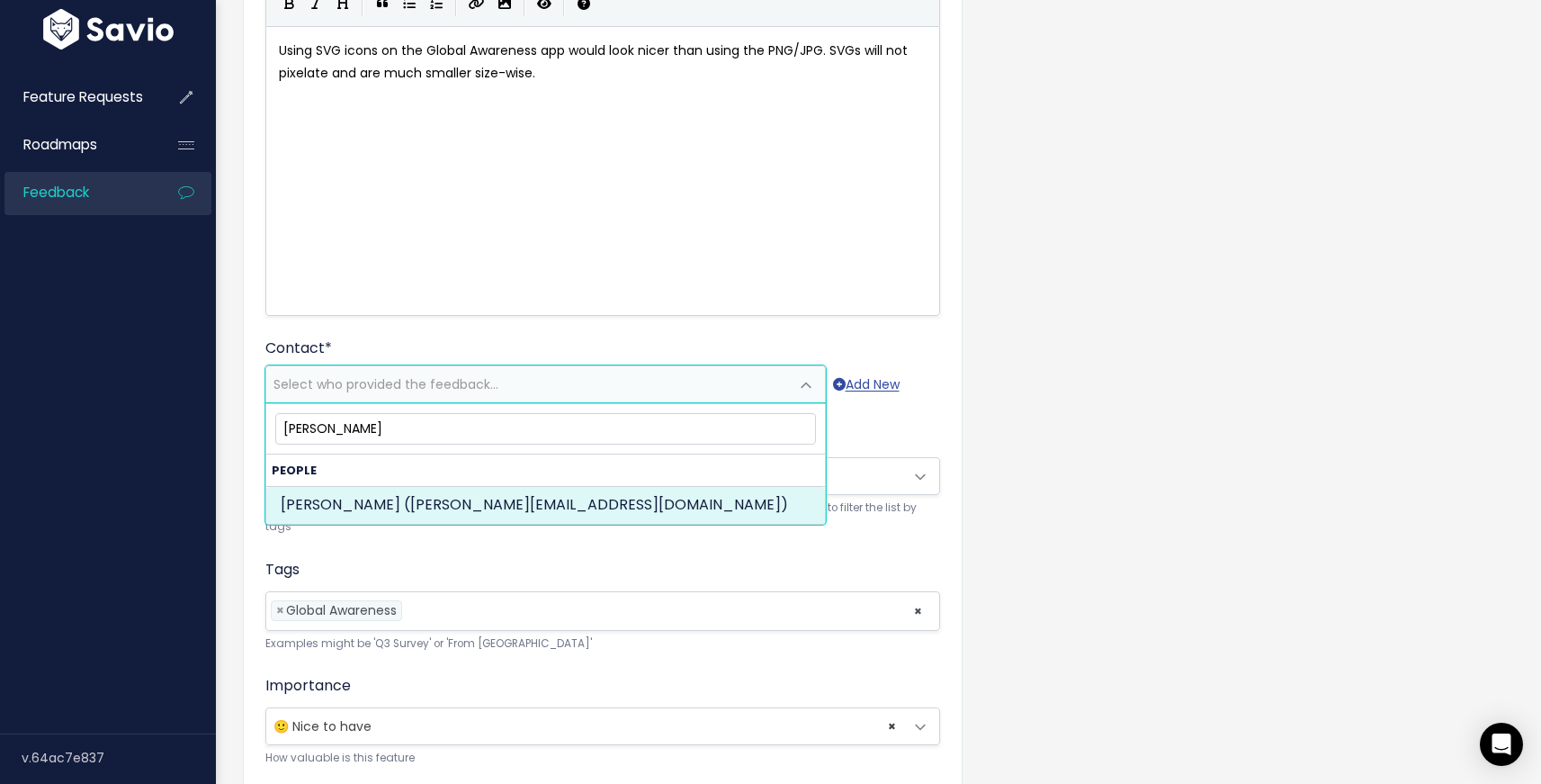
type input "Sarah Crewe"
select select "87646478"
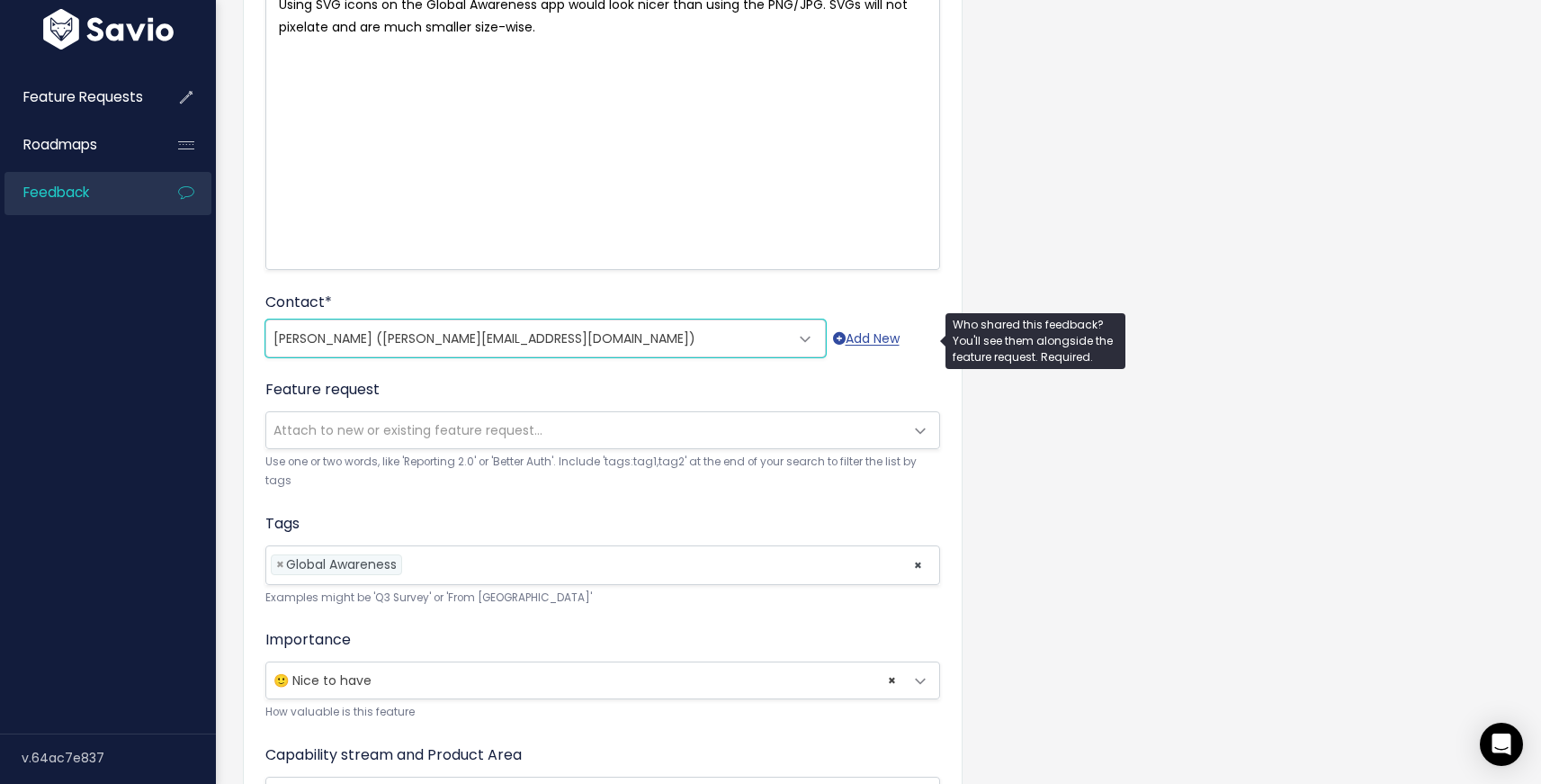
scroll to position [271, 0]
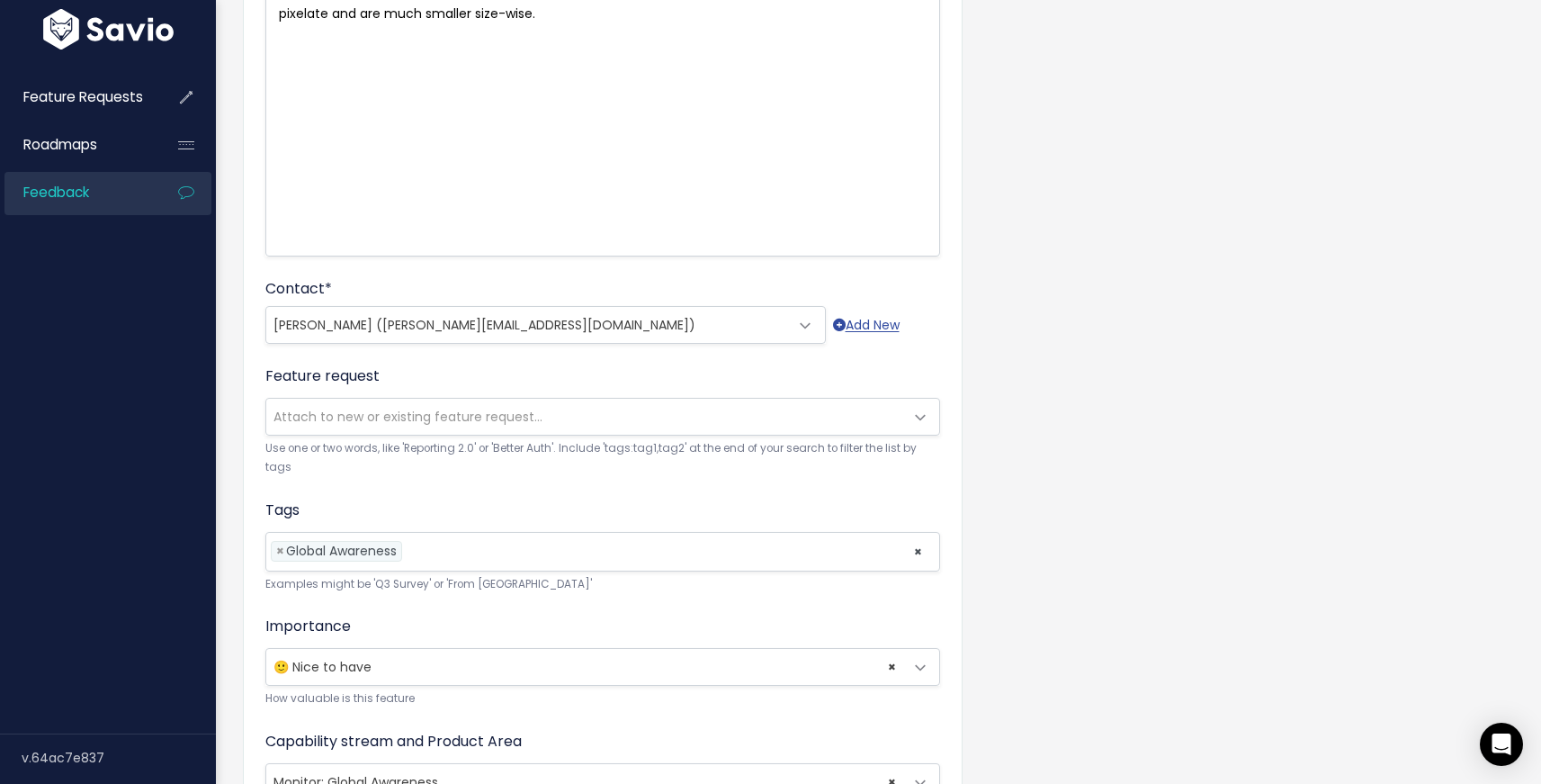
click at [413, 421] on span "Attach to new or existing feature request..." at bounding box center [407, 416] width 269 height 18
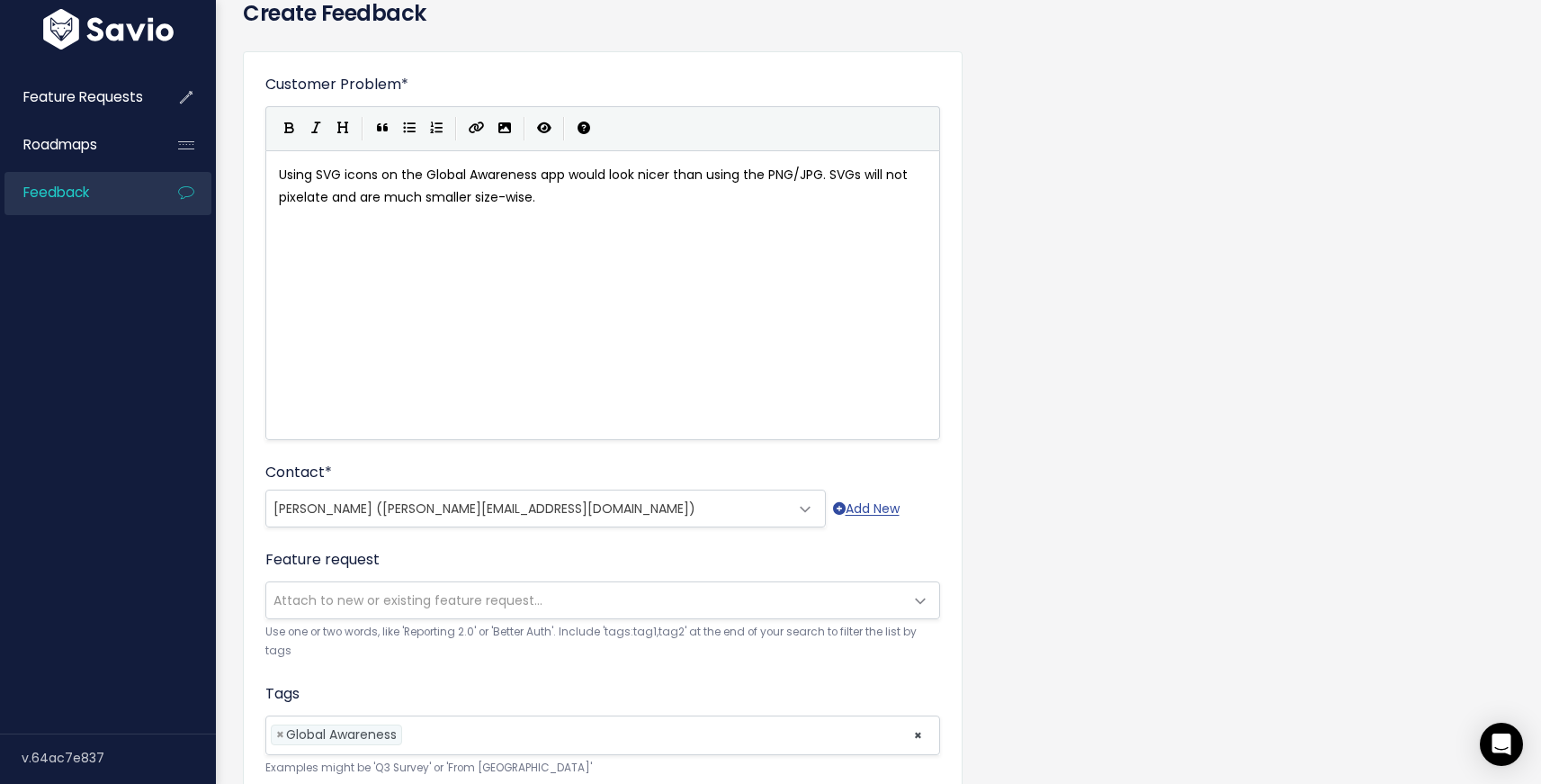
scroll to position [7, 0]
click at [541, 213] on div "x Using SVG icons on the Global Awareness app would look nicer than using the P…" at bounding box center [625, 318] width 700 height 315
type textarea "For example:"
type textarea "Threat/Warning"
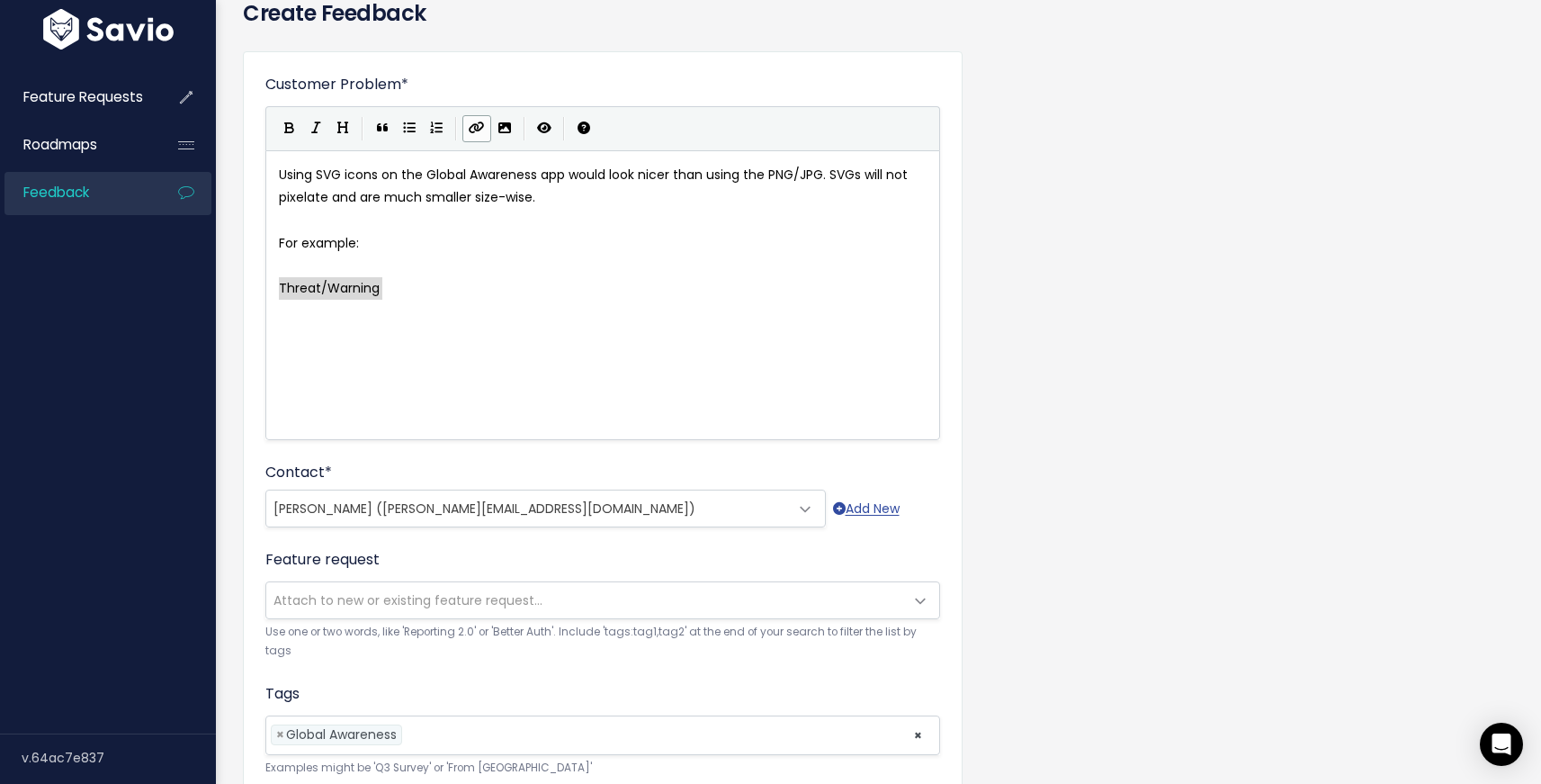
type textarea "Threat/Warning"
click at [469, 129] on icon "Create Link" at bounding box center [476, 127] width 16 height 12
paste textarea "h"
type textarea "https://"
drag, startPoint x: 396, startPoint y: 288, endPoint x: 443, endPoint y: 287, distance: 47.0
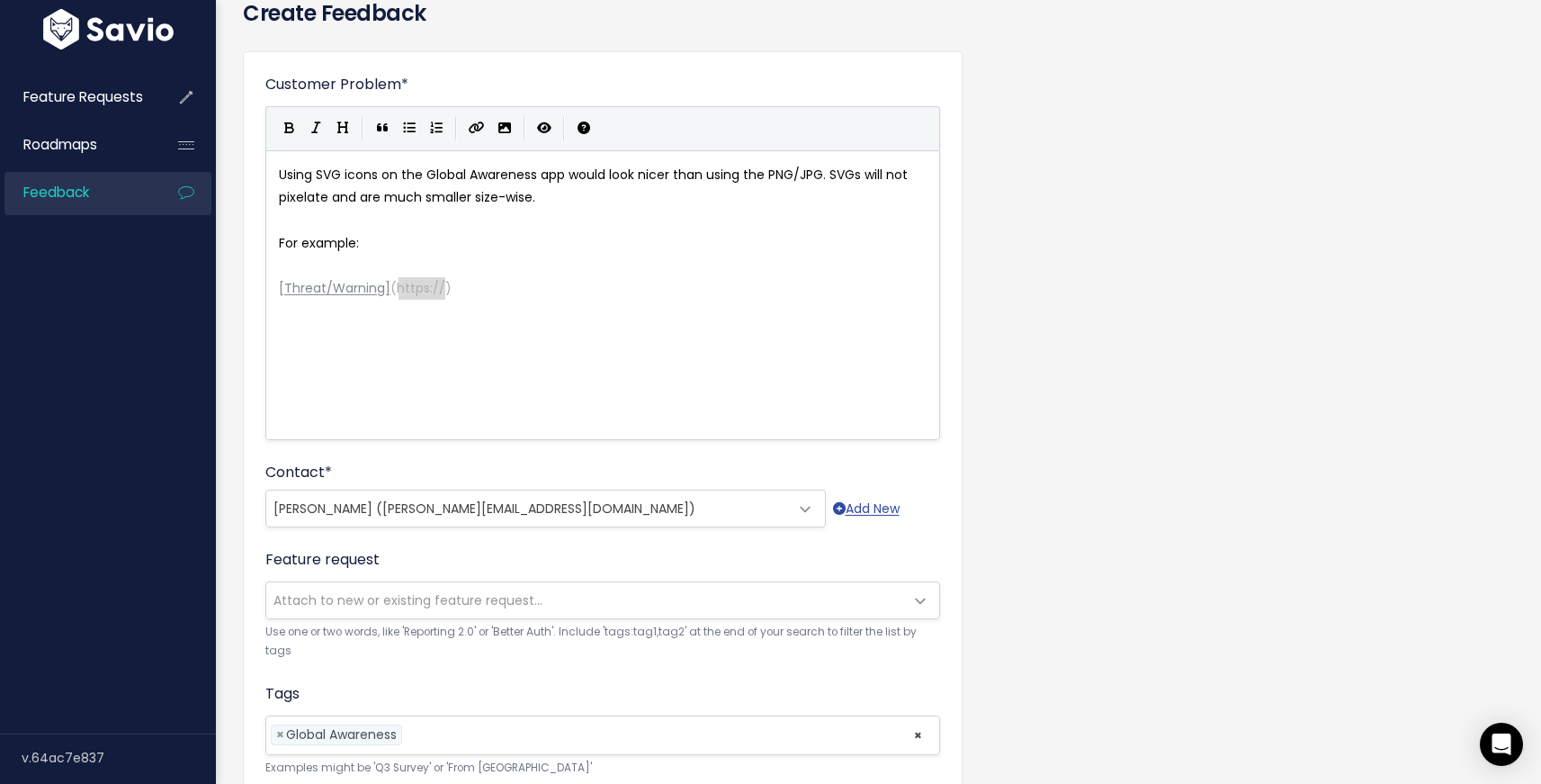
paste textarea
click at [927, 294] on pre "[ Threat/Warning ] ( https://fontawesome.com/icons/triangle-exclamation?f=class…" at bounding box center [610, 288] width 669 height 22
click at [383, 334] on div "x Using SVG icons on the Global Awareness app would look nicer than using the P…" at bounding box center [625, 318] width 700 height 315
drag, startPoint x: 333, startPoint y: 239, endPoint x: 343, endPoint y: 242, distance: 10.4
click at [333, 239] on span "For example:" at bounding box center [319, 243] width 80 height 18
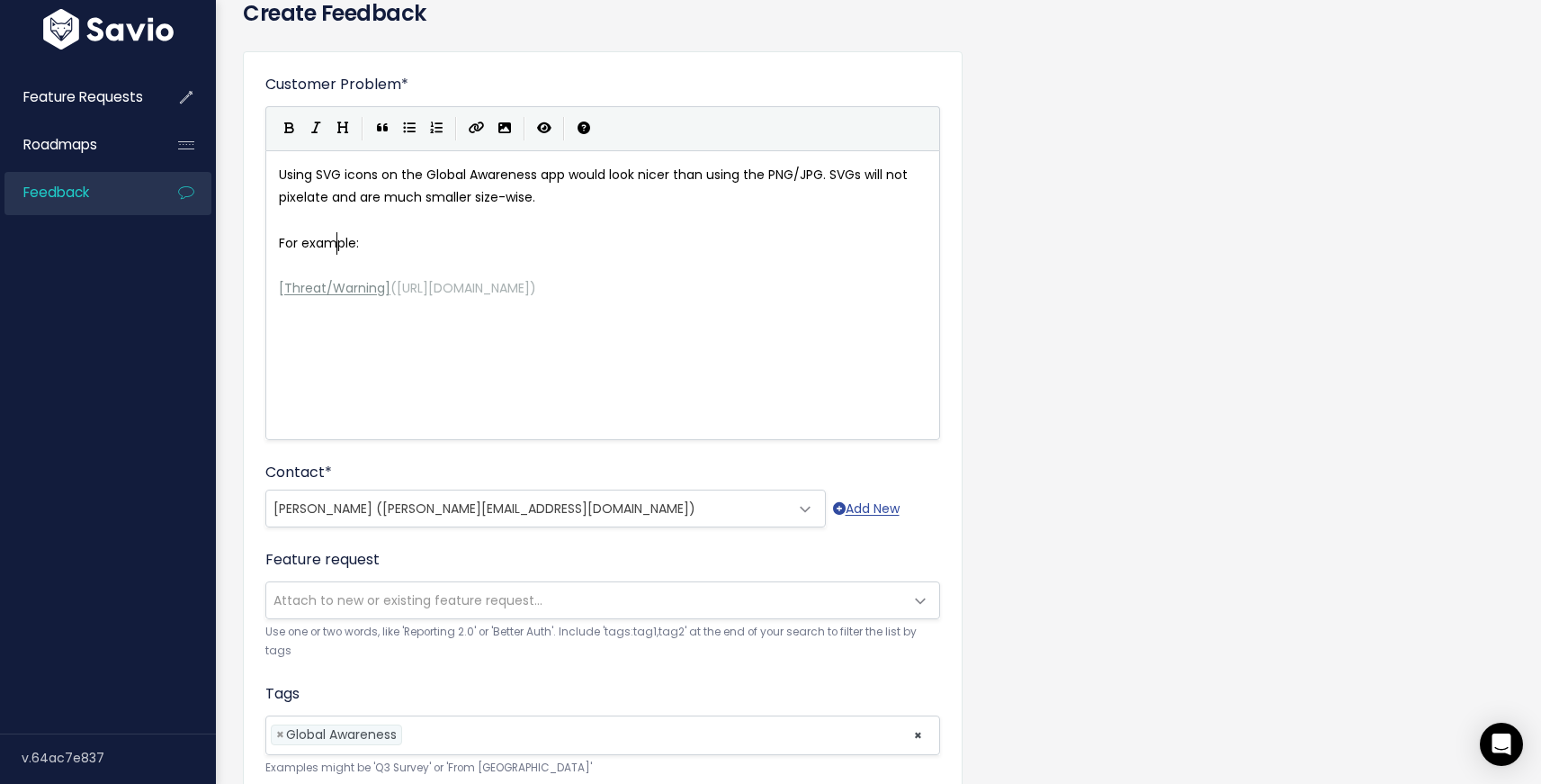
click at [333, 260] on pre "​" at bounding box center [610, 266] width 669 height 22
click at [336, 368] on div "x Using SVG icons on the Global Awareness app would look nicer than using the P…" at bounding box center [625, 318] width 700 height 315
click at [352, 243] on span "For example:" at bounding box center [319, 243] width 80 height 18
type textarea "For example"
type textarea "we could use the following"
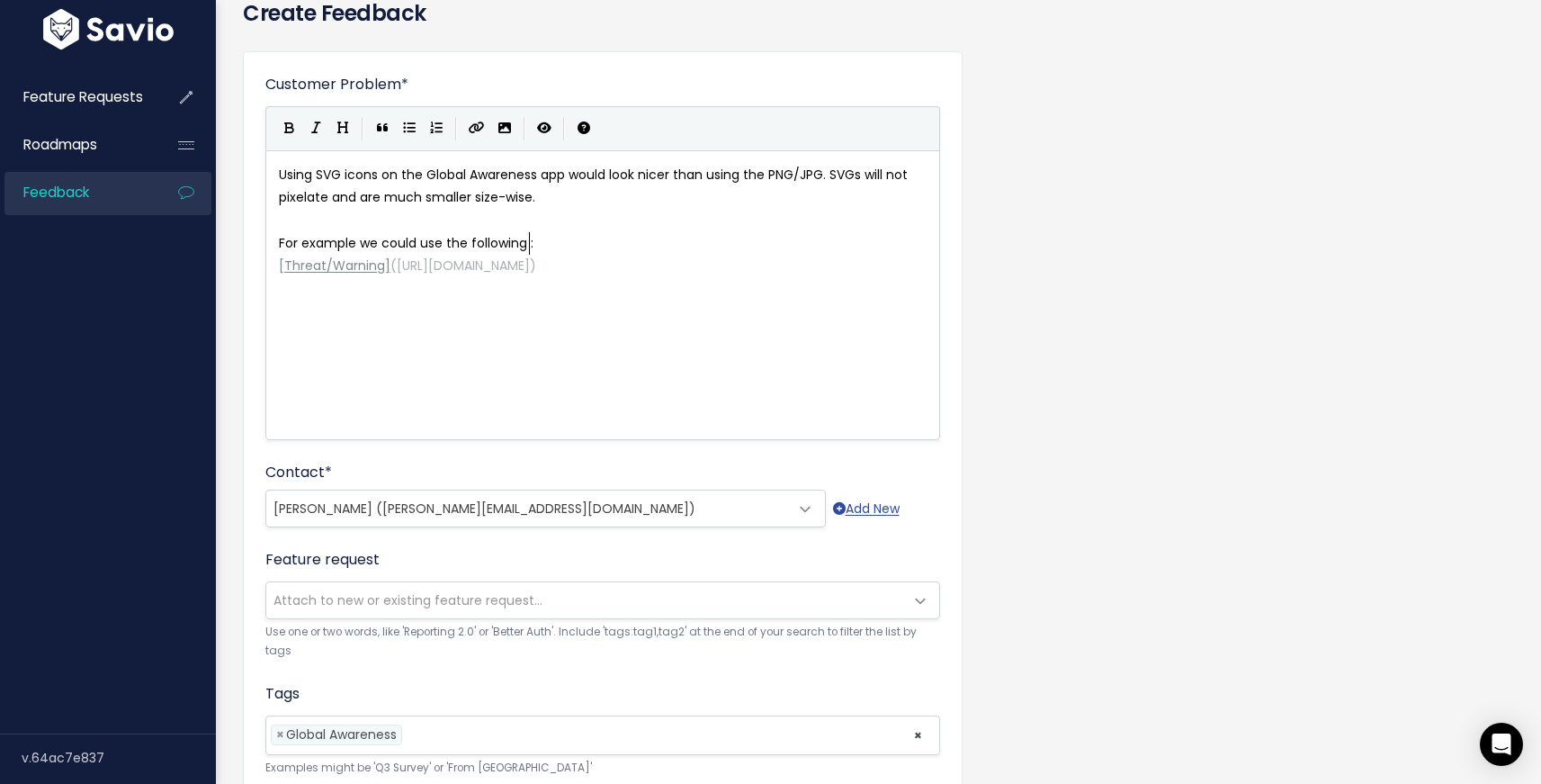
scroll to position [7, 4]
click at [900, 260] on pre "[ Threat/Warning ] ( https://fontawesome.com/icons/triangle-exclamation?f=class…" at bounding box center [610, 266] width 669 height 22
type textarea "Crime"
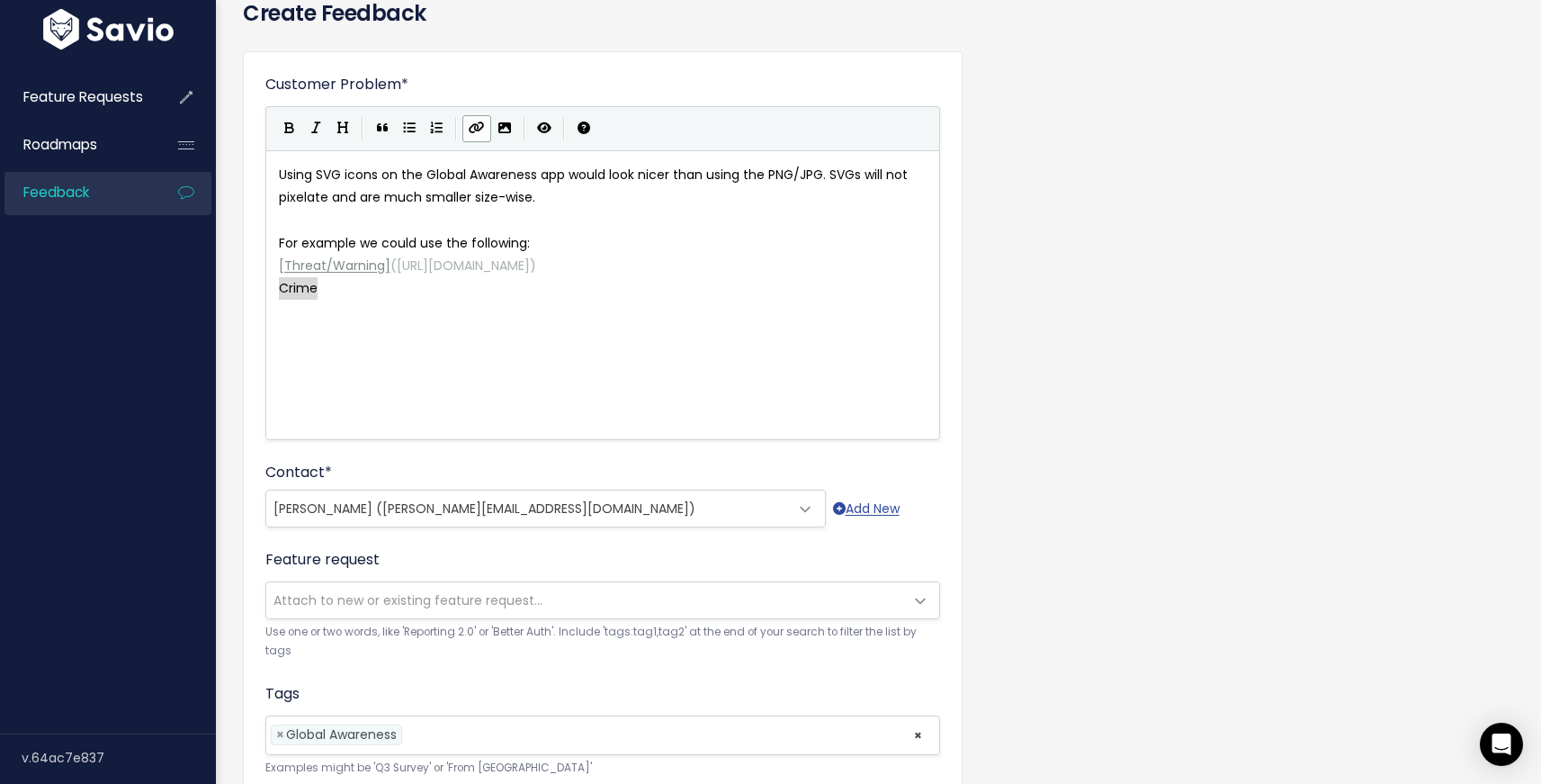
type textarea "Crime"
click at [468, 133] on icon "Create Link" at bounding box center [476, 127] width 16 height 12
type textarea "https://"
drag, startPoint x: 333, startPoint y: 288, endPoint x: 379, endPoint y: 290, distance: 46.0
paste textarea
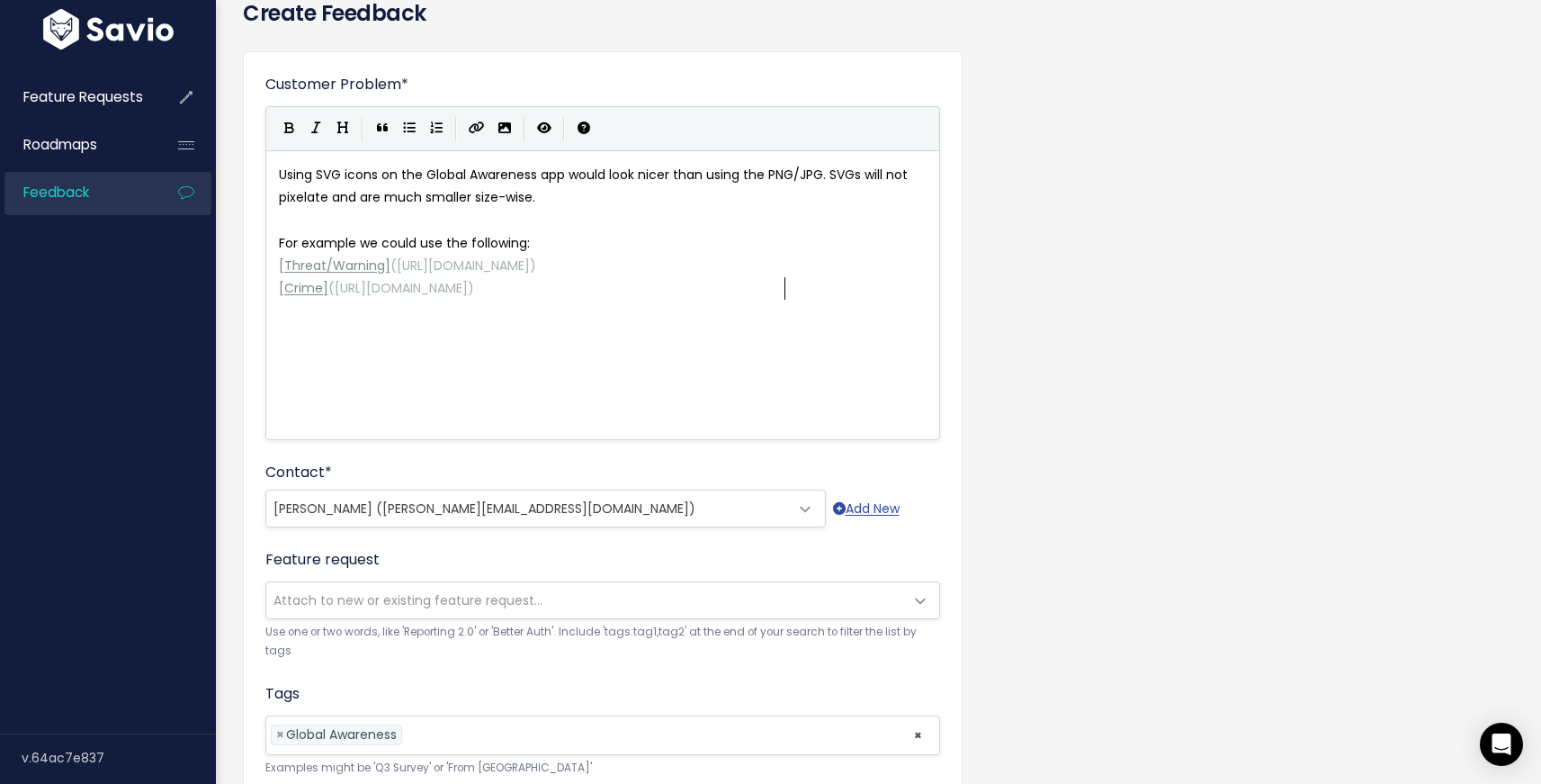
click at [762, 331] on div "x Using SVG icons on the Global Awareness app would look nicer than using the P…" at bounding box center [625, 318] width 700 height 315
